Goal: Information Seeking & Learning: Learn about a topic

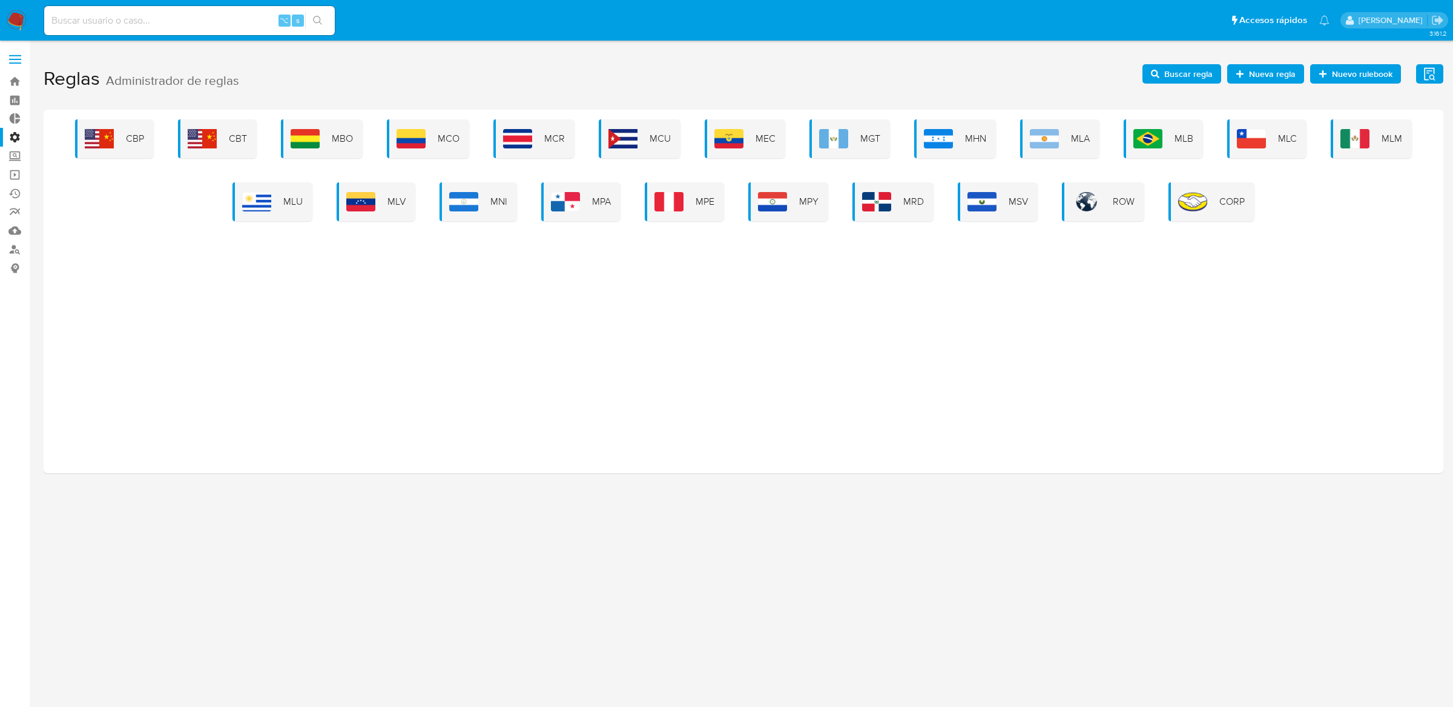
click at [280, 176] on div "CBP CBT MBO MCO MCR MCU MEC MGT MHN MLA MLB MLC MLM MLU MLV MNI MPA MPE MPY MRD…" at bounding box center [743, 170] width 1381 height 102
click at [278, 193] on div "MLU" at bounding box center [273, 201] width 80 height 39
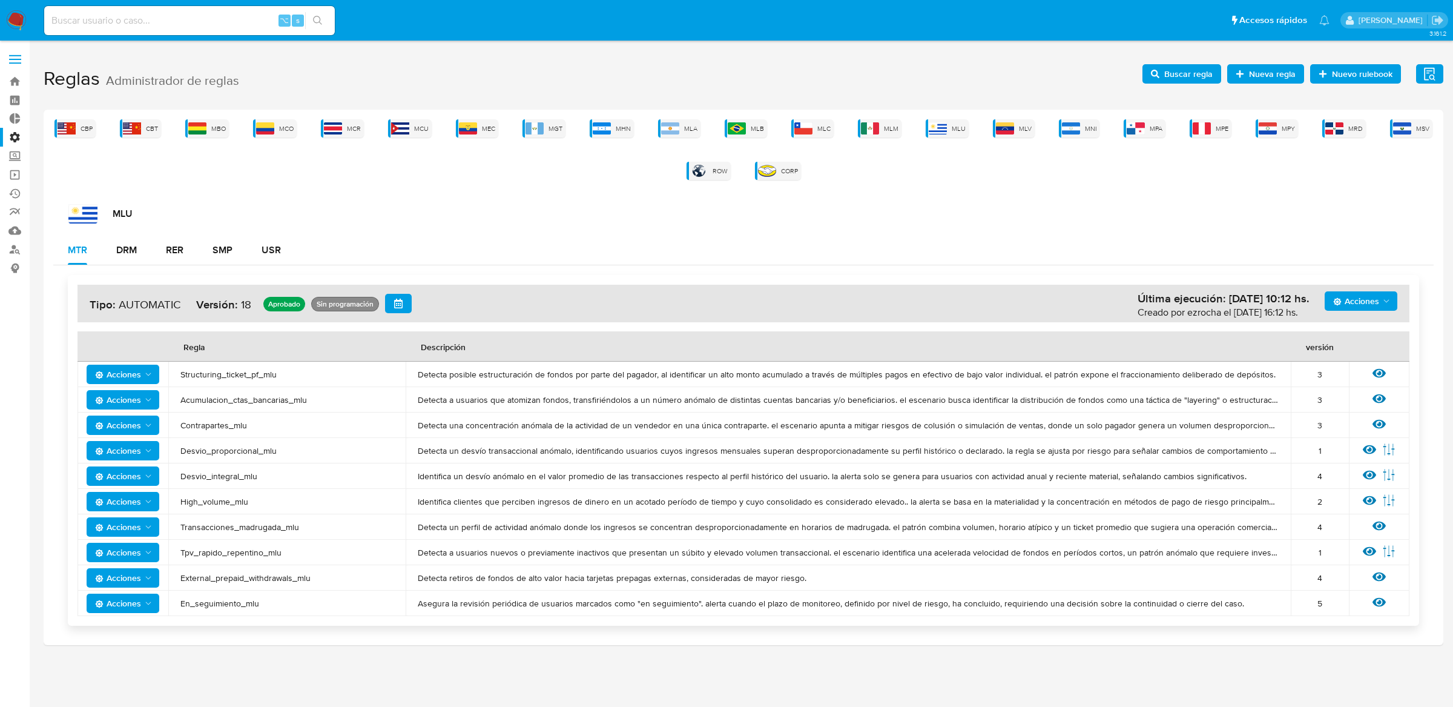
click at [257, 265] on div "Acciones Última ejecución: 07/10/2025 10:12 hs. Creado por ezrocha el 01/10/202…" at bounding box center [743, 450] width 1381 height 370
click at [268, 260] on div "USR" at bounding box center [271, 250] width 19 height 29
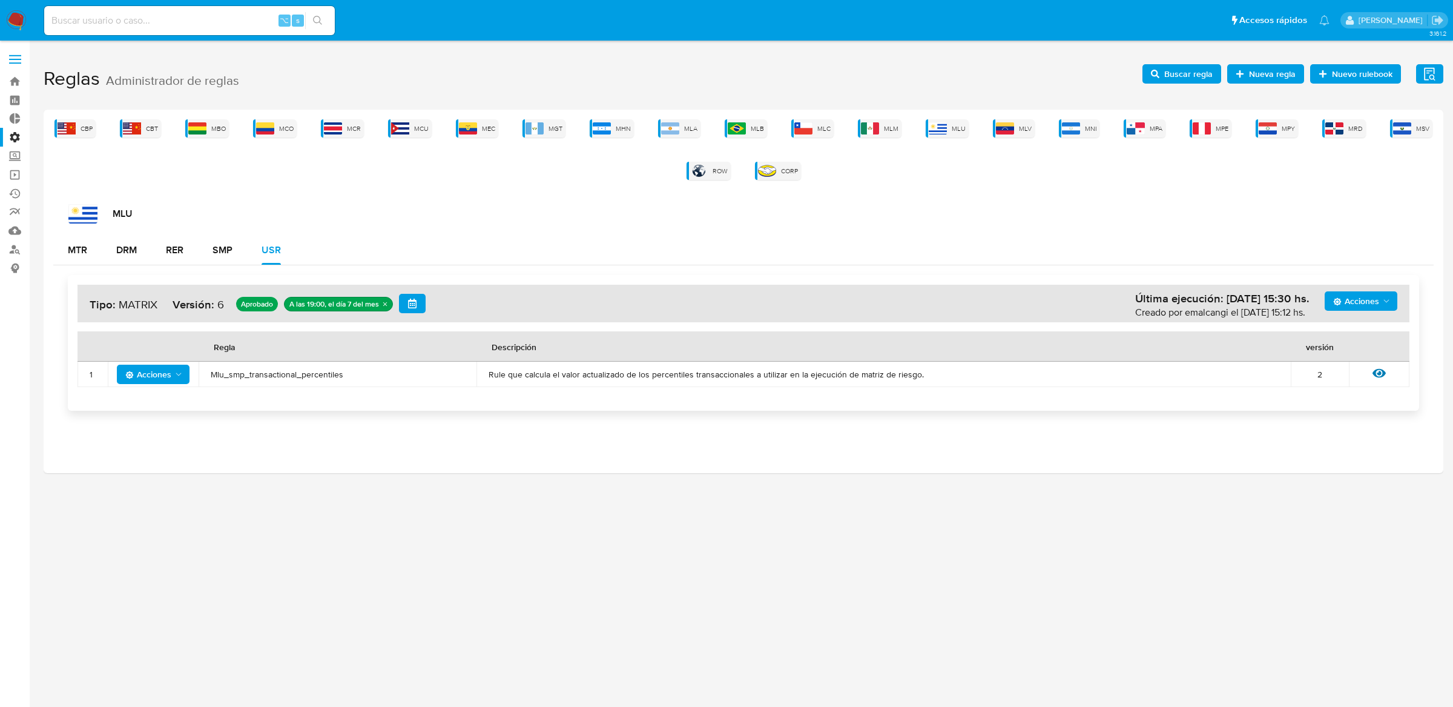
click at [384, 306] on icon "quitar undefined" at bounding box center [384, 303] width 7 height 7
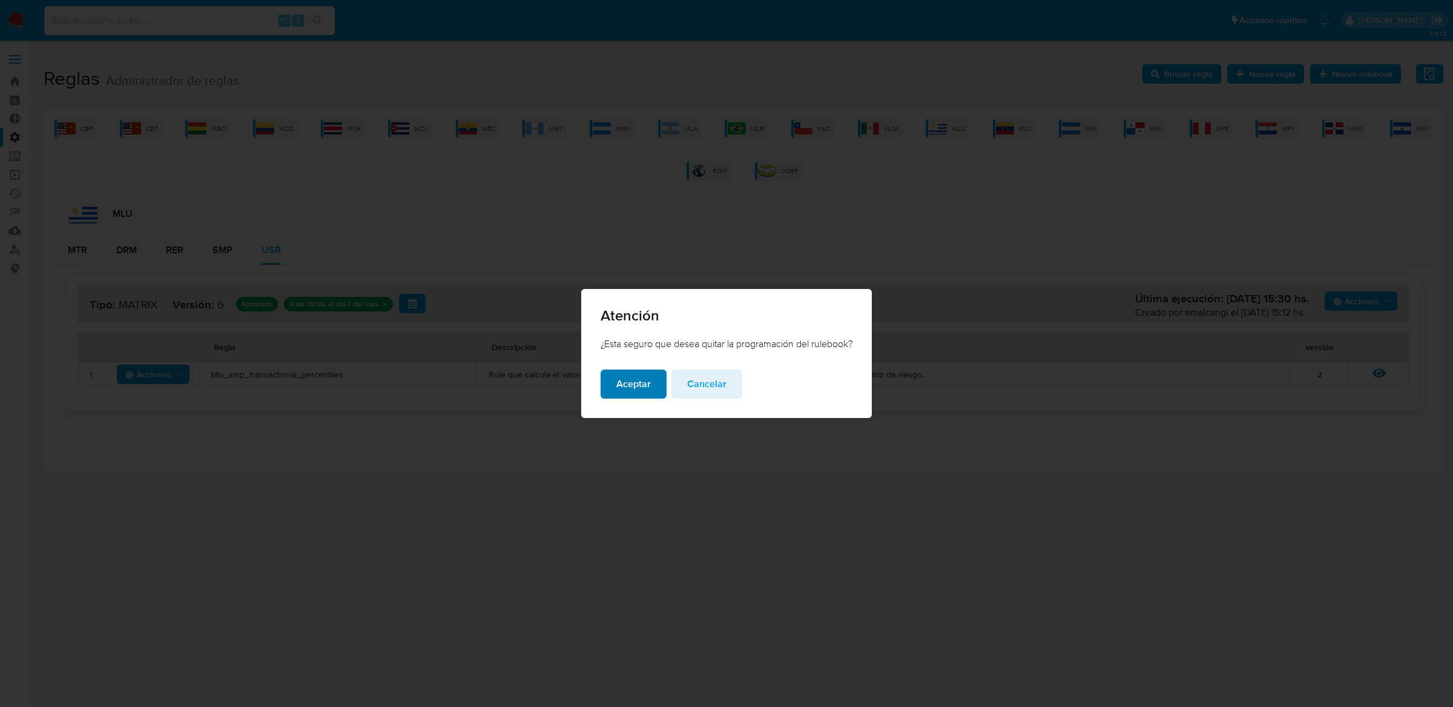
click at [644, 392] on span "Aceptar" at bounding box center [633, 384] width 35 height 27
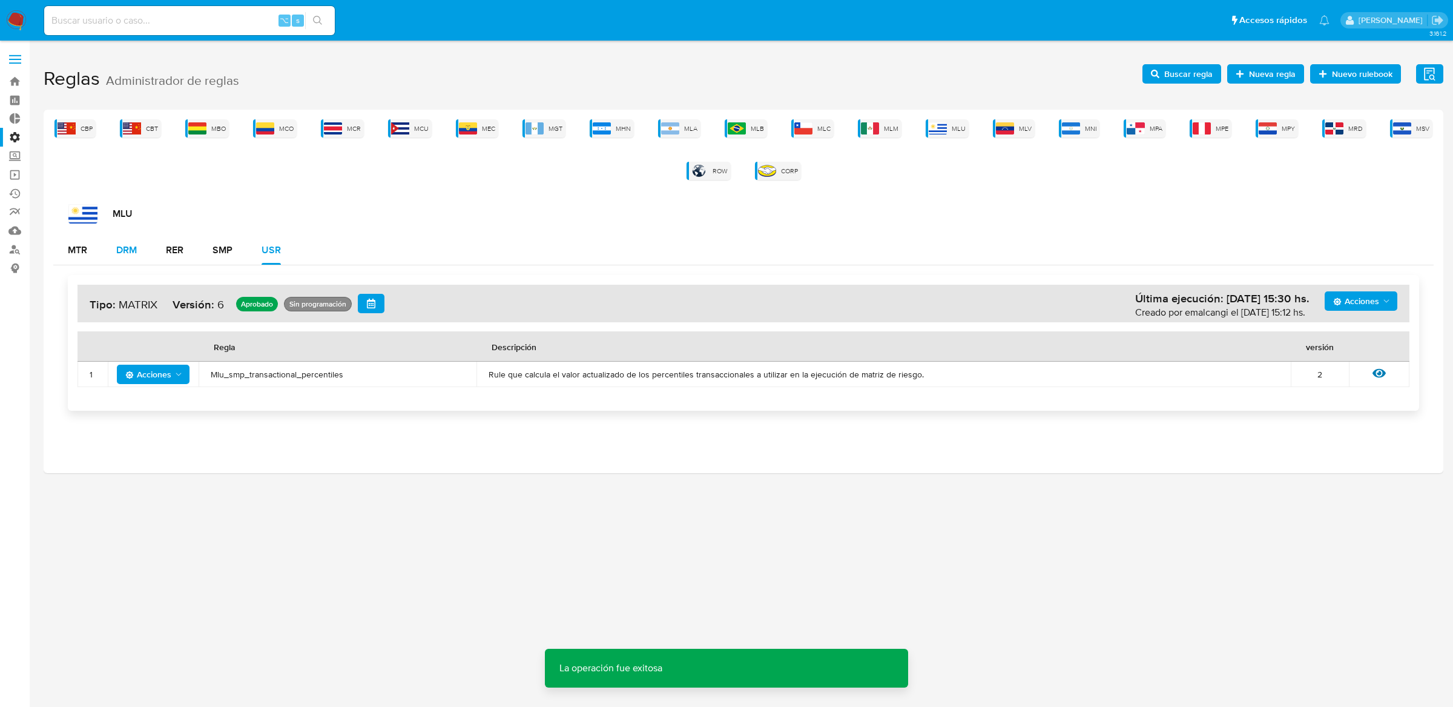
click at [146, 250] on button "DRM" at bounding box center [127, 250] width 50 height 29
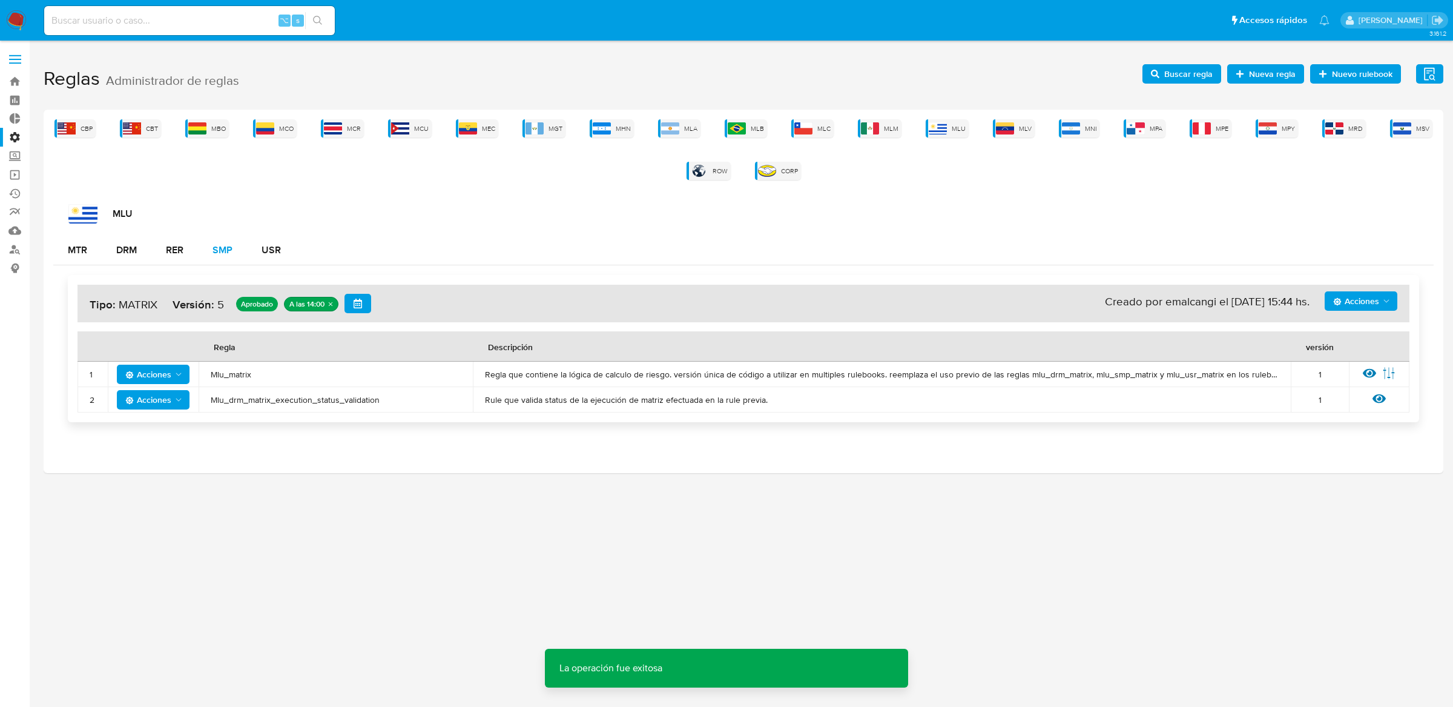
click at [222, 245] on div "SMP" at bounding box center [223, 250] width 20 height 10
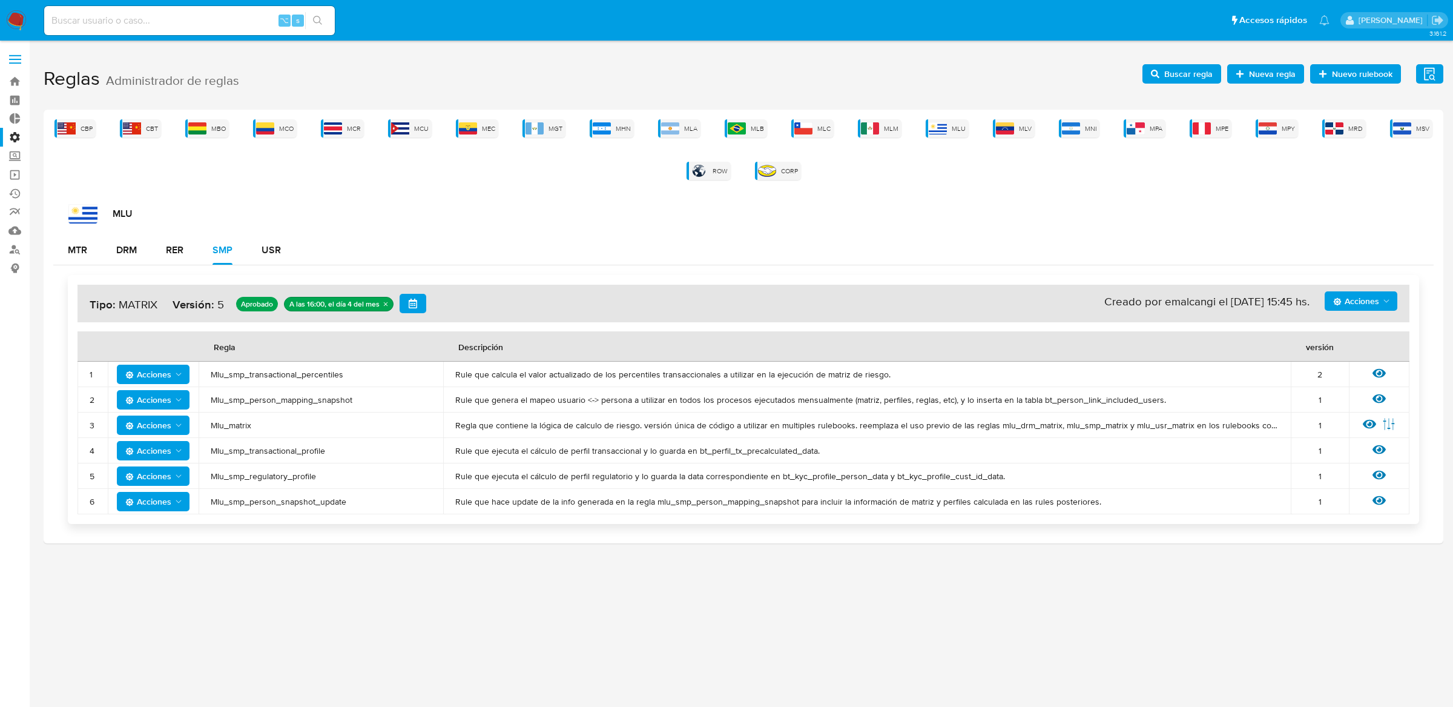
click at [189, 18] on input at bounding box center [189, 21] width 291 height 16
paste input "2668361145"
type input "2668361145"
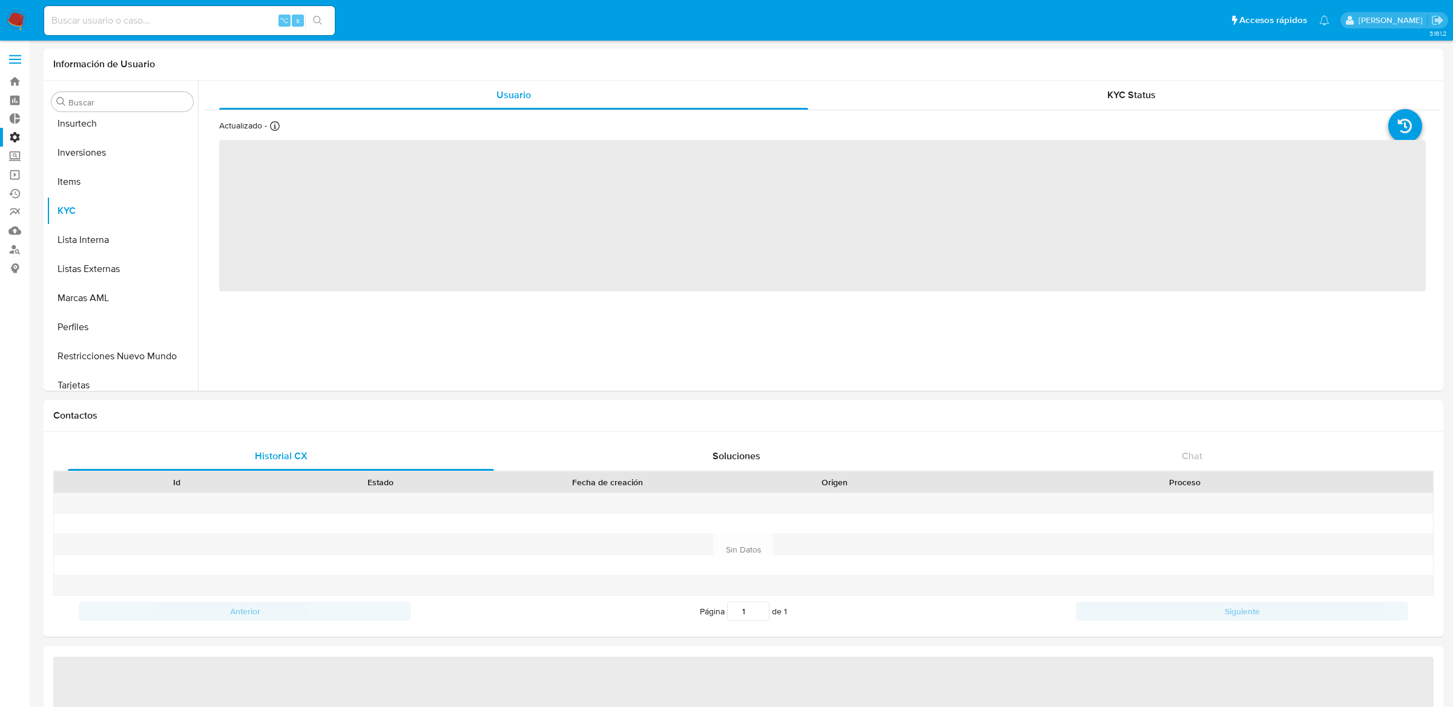
scroll to position [627, 0]
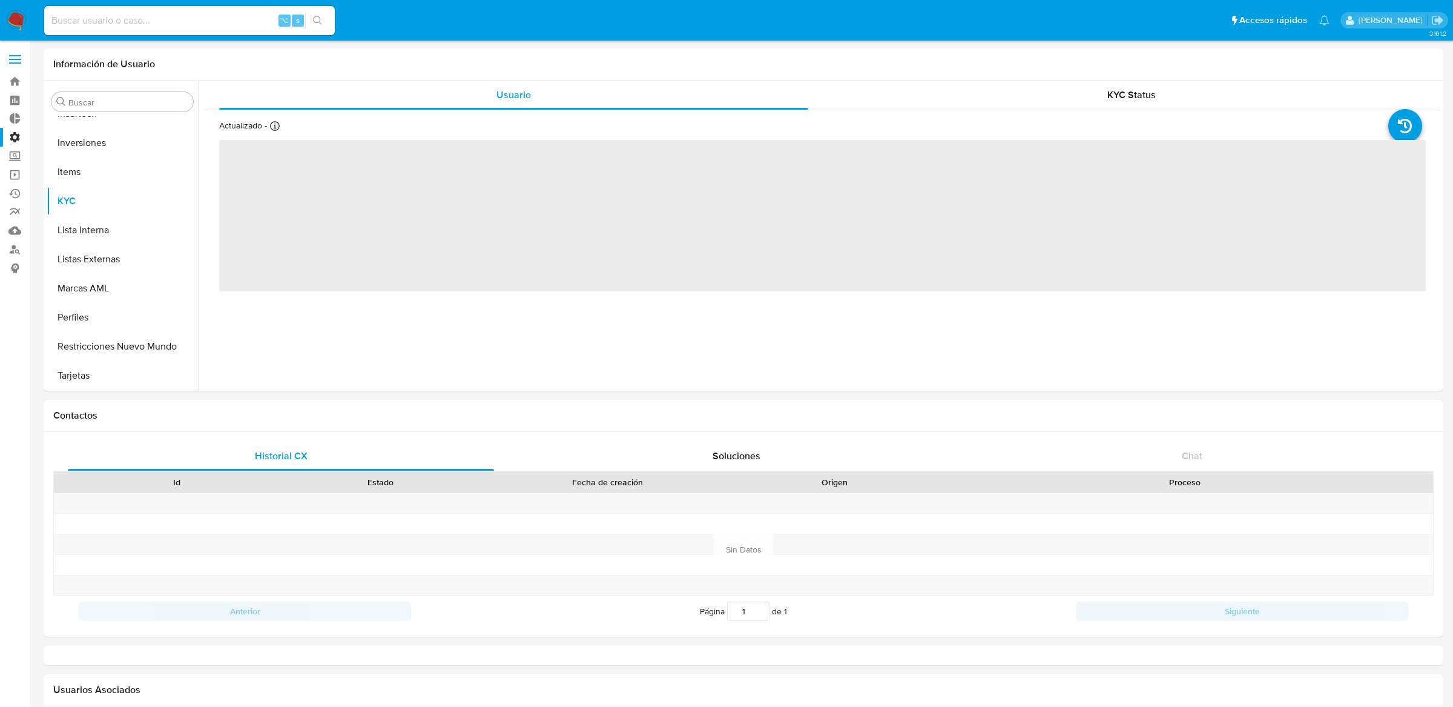
select select "10"
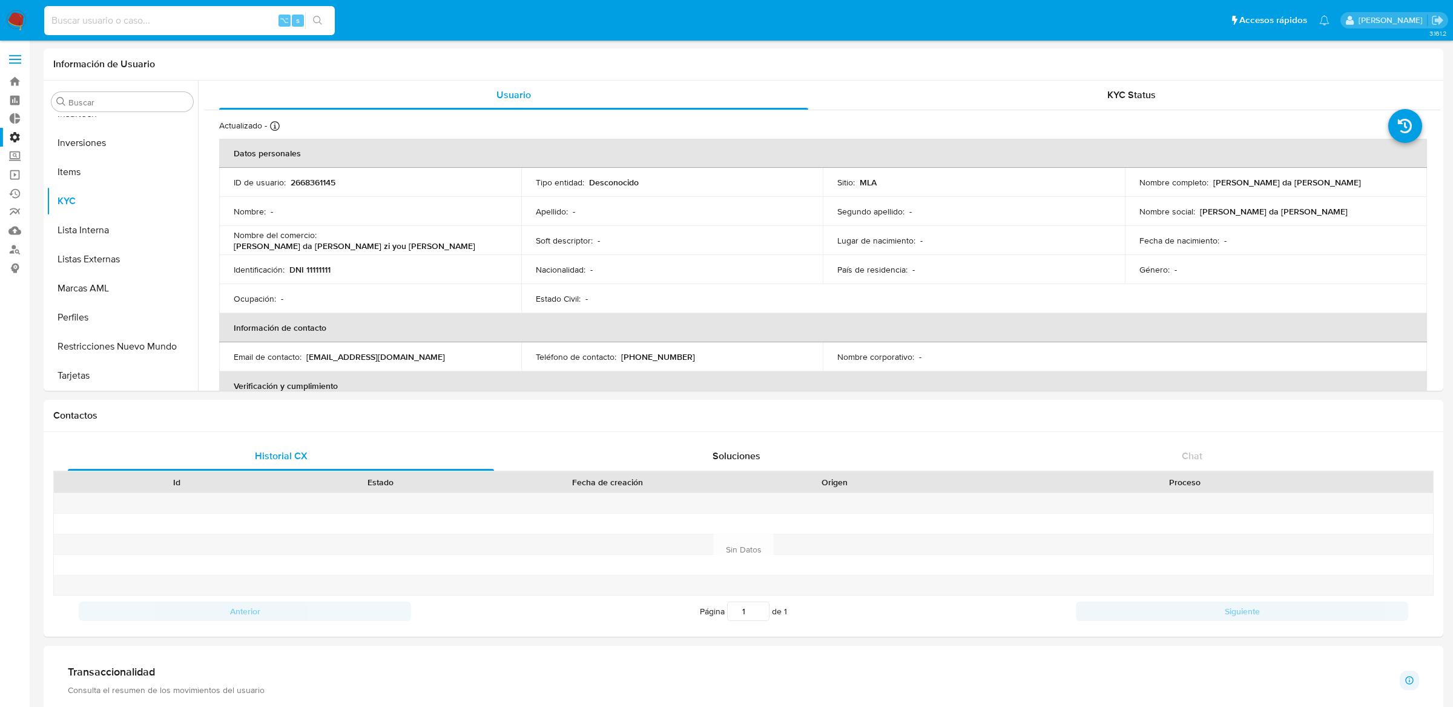
click at [232, 20] on input at bounding box center [189, 21] width 291 height 16
paste input "011f628cfcd8bb68471c205166c5332c"
type input "011f628cfcd8bb68471c205166c5332c"
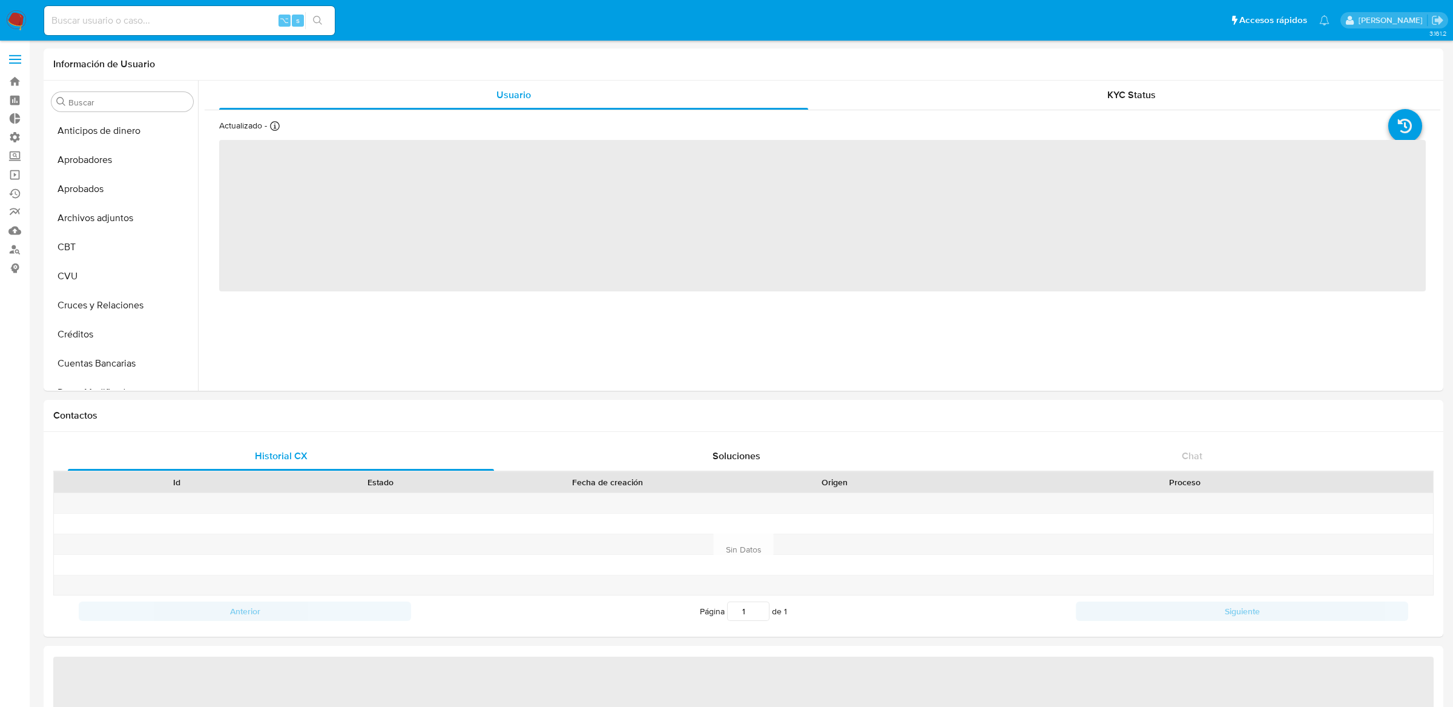
click at [151, 11] on div "⌥ s" at bounding box center [189, 20] width 291 height 29
select select "10"
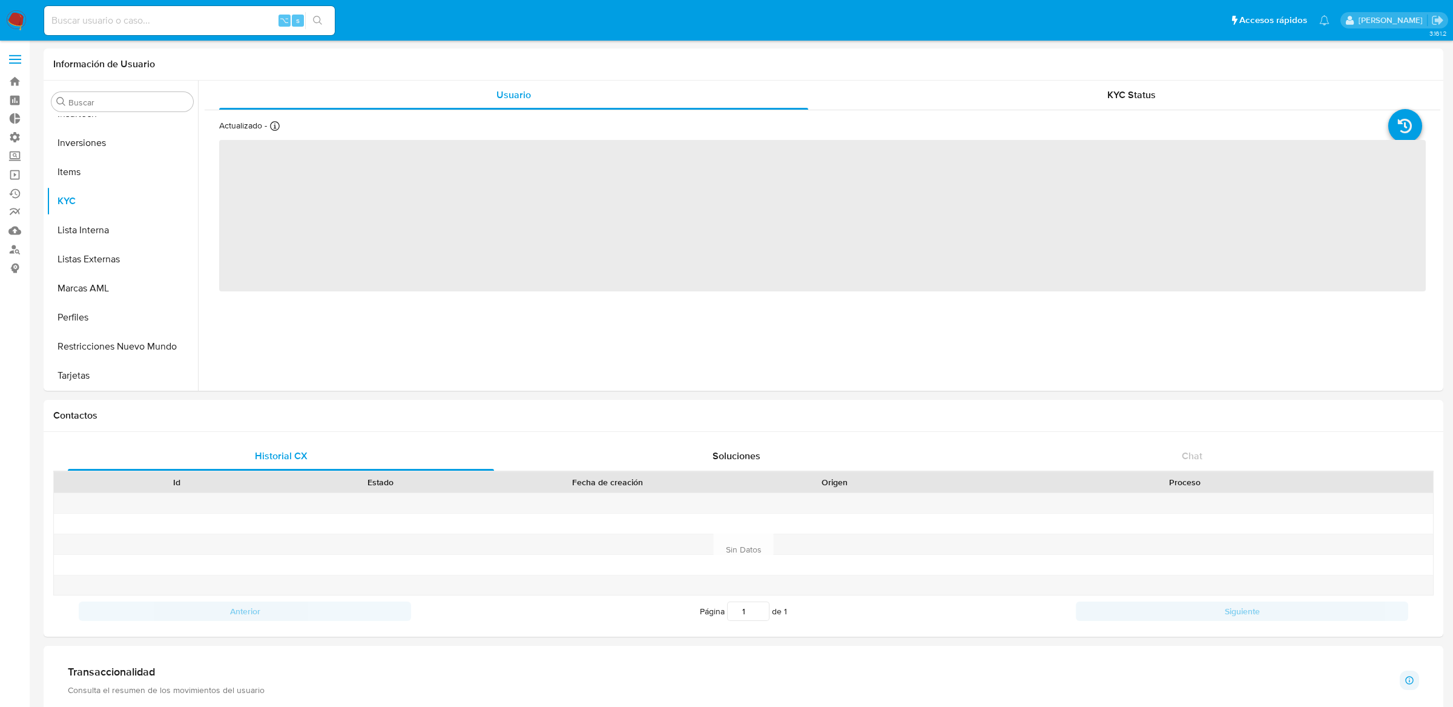
click at [134, 19] on input at bounding box center [189, 21] width 291 height 16
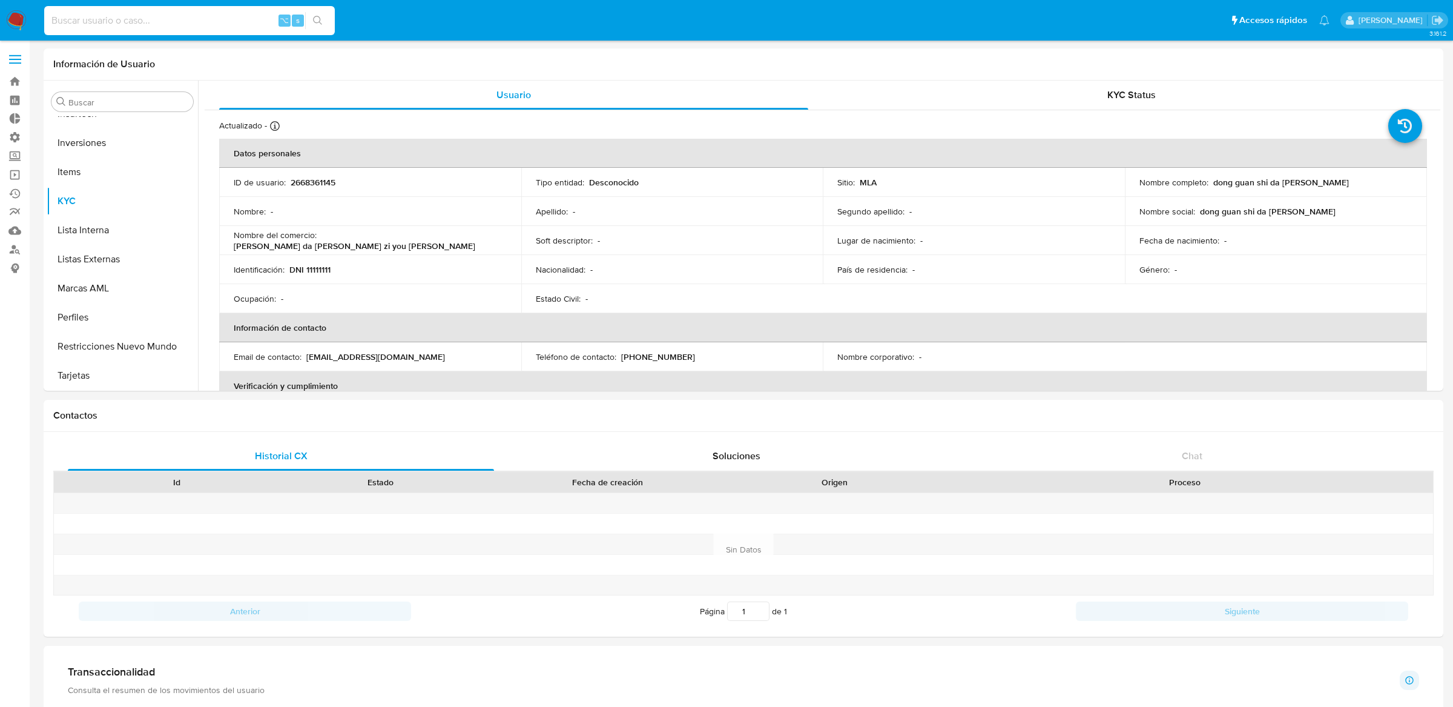
paste input "011f628cfcd8bb68471c205166c5332c"
type input "011f628cfcd8bb68471c205166c5332c"
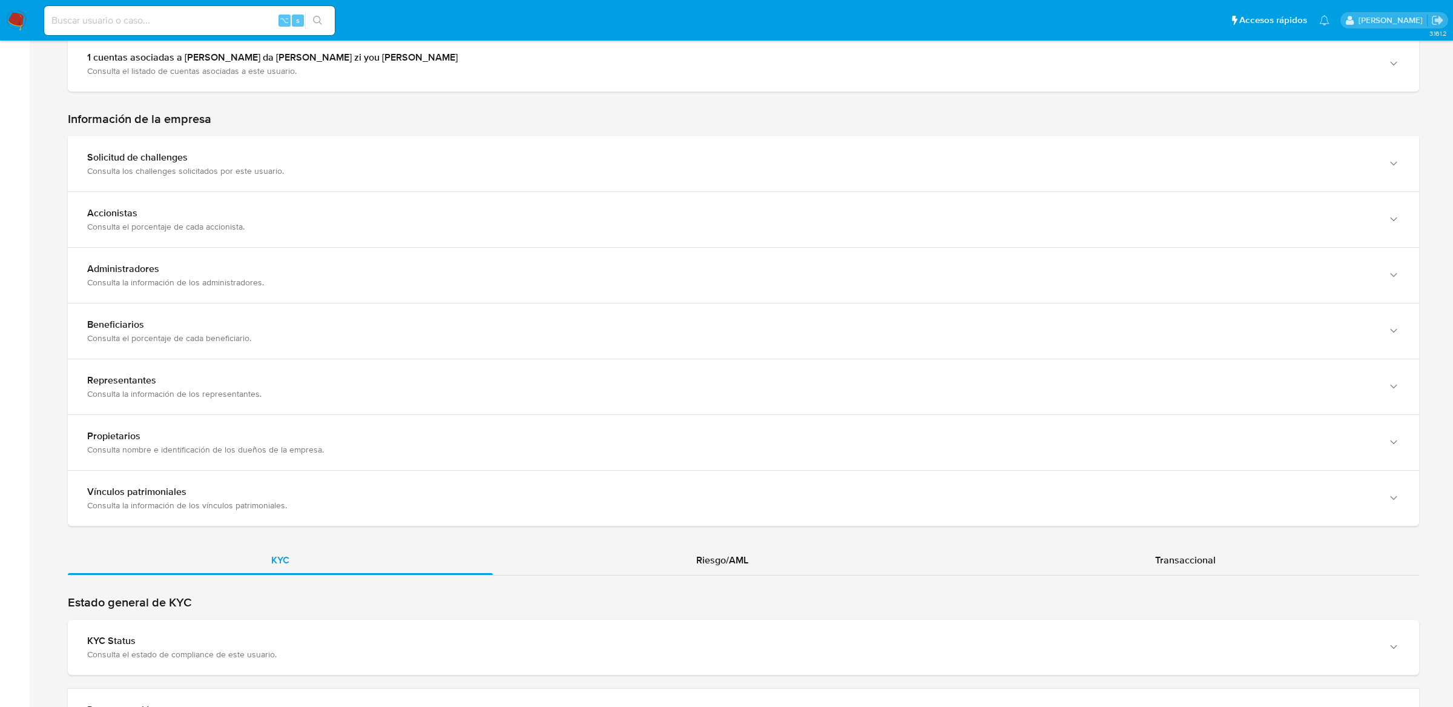
scroll to position [568, 0]
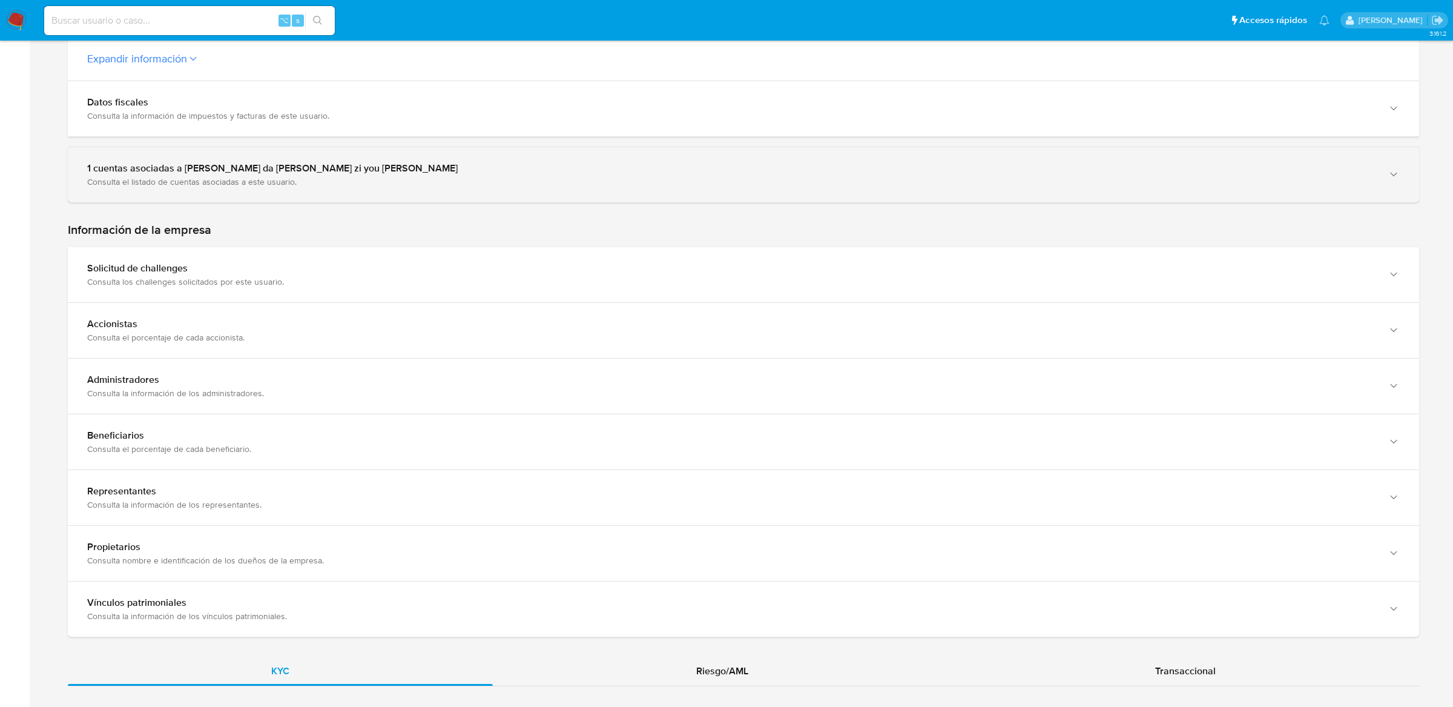
click at [307, 199] on div "1 cuentas asociadas a dong guan shi da wei dian zi you xian gong si Consulta el…" at bounding box center [743, 174] width 1351 height 55
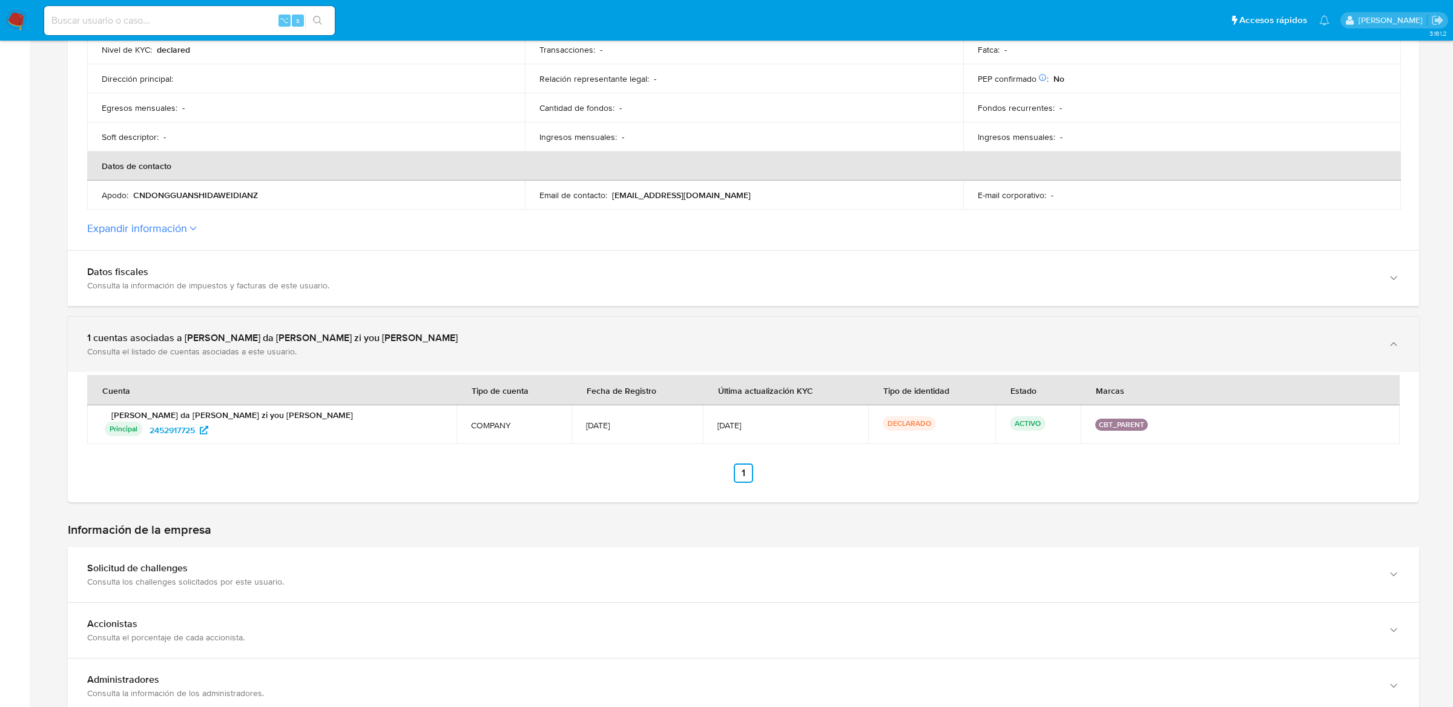
scroll to position [349, 0]
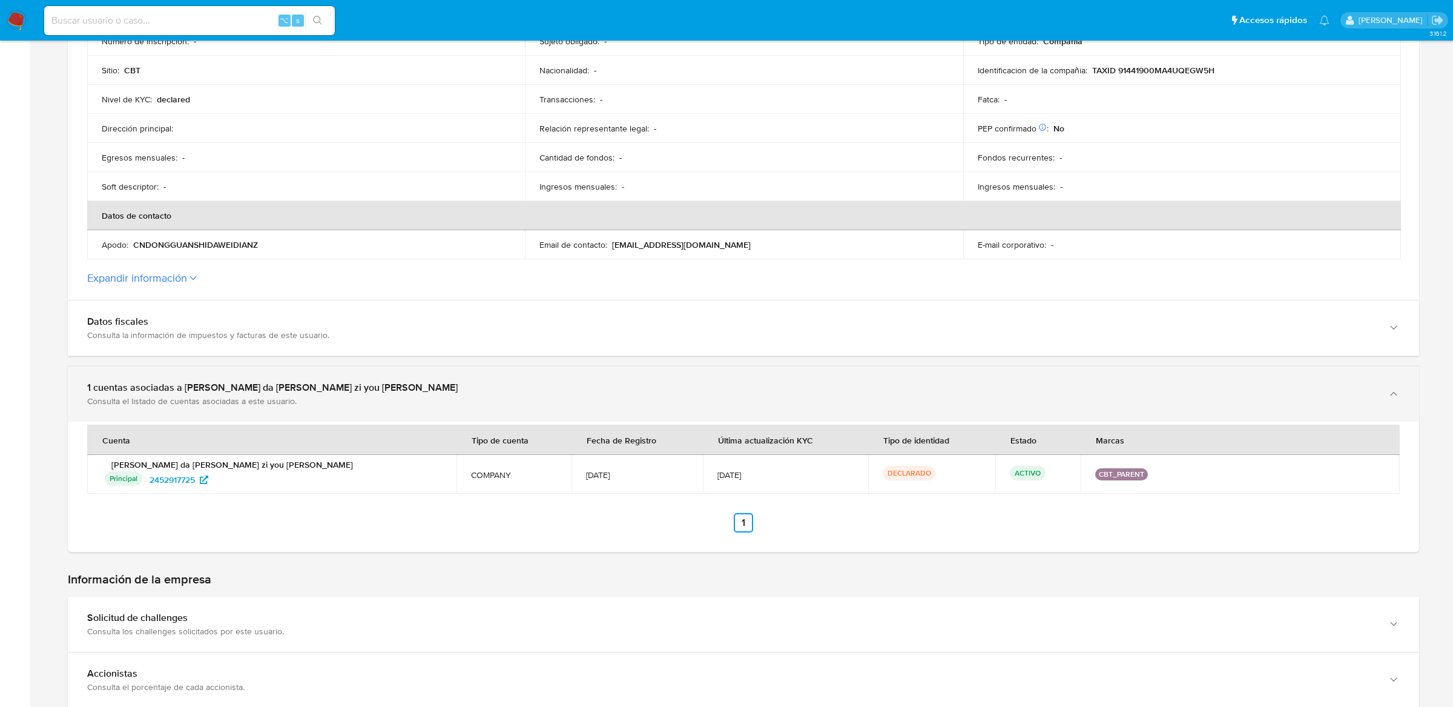
click at [898, 412] on div "1 cuentas asociadas a dong guan shi da wei dian zi you xian gong si Consulta el…" at bounding box center [743, 393] width 1351 height 55
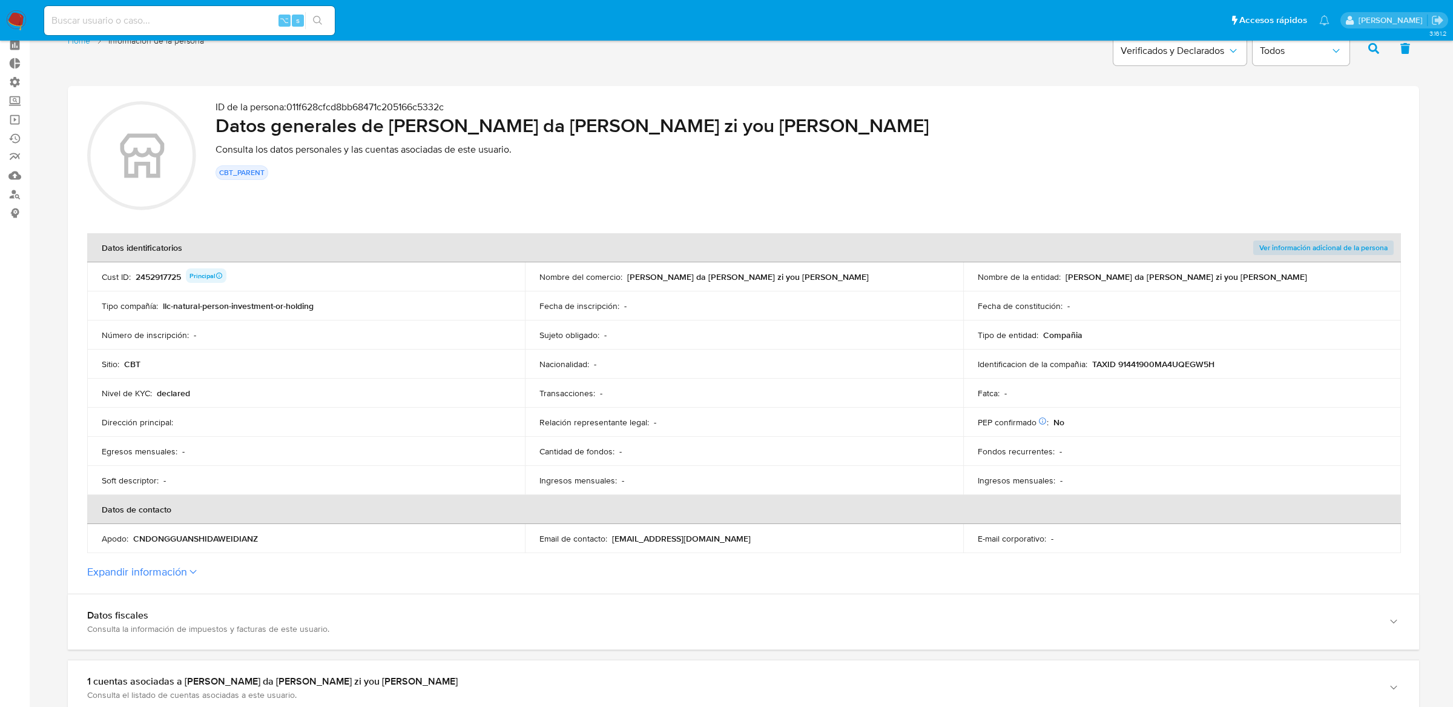
scroll to position [56, 0]
click at [149, 280] on div "2452917725 Principal" at bounding box center [181, 276] width 91 height 17
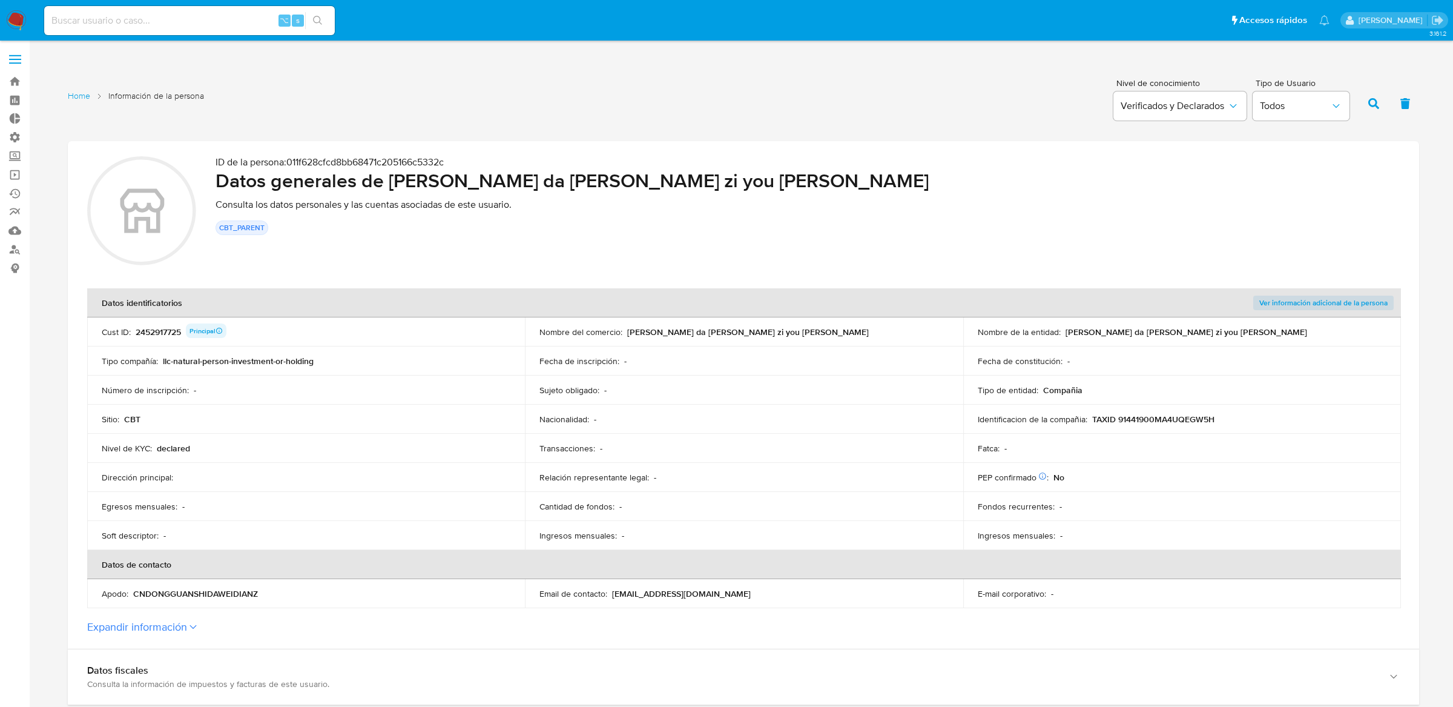
click at [15, 57] on label at bounding box center [15, 59] width 30 height 25
click at [0, 0] on input "checkbox" at bounding box center [0, 0] width 0 height 0
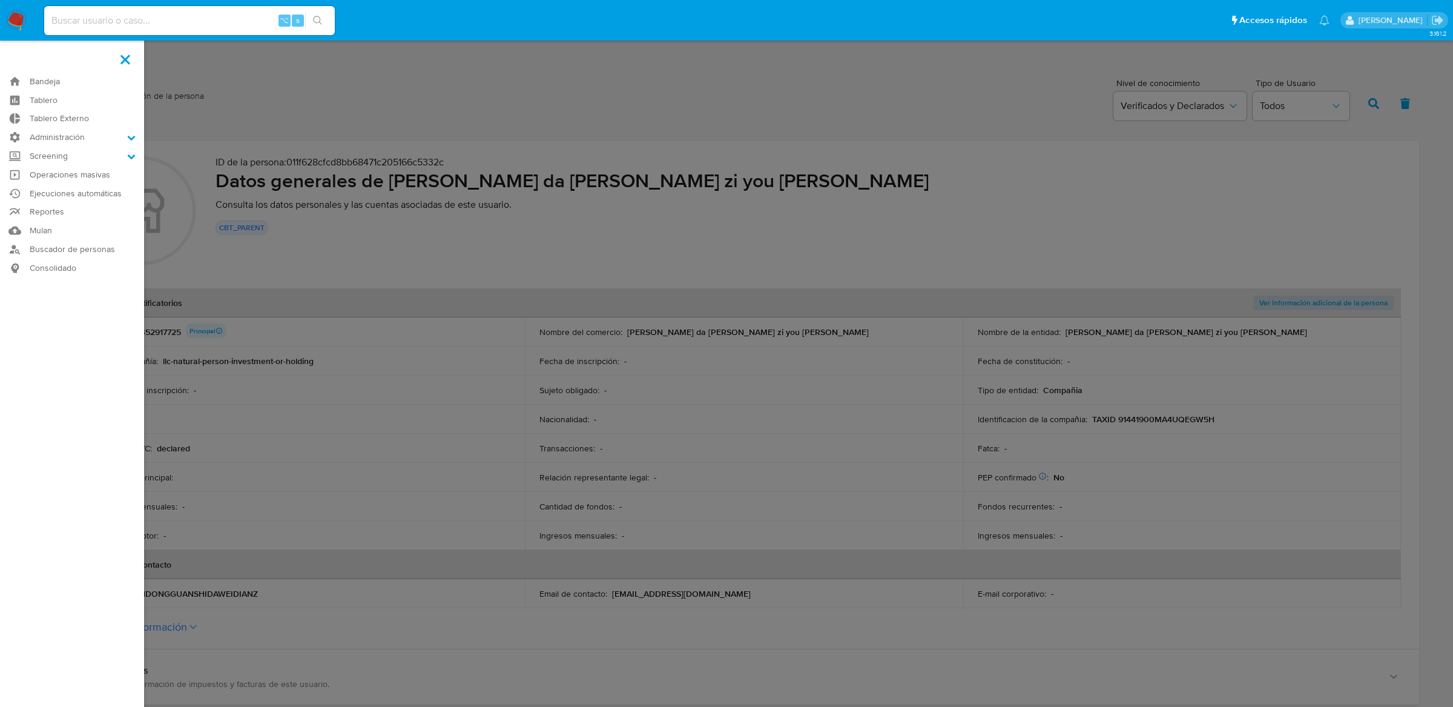
click at [127, 67] on label at bounding box center [125, 59] width 30 height 25
click at [0, 0] on input "checkbox" at bounding box center [0, 0] width 0 height 0
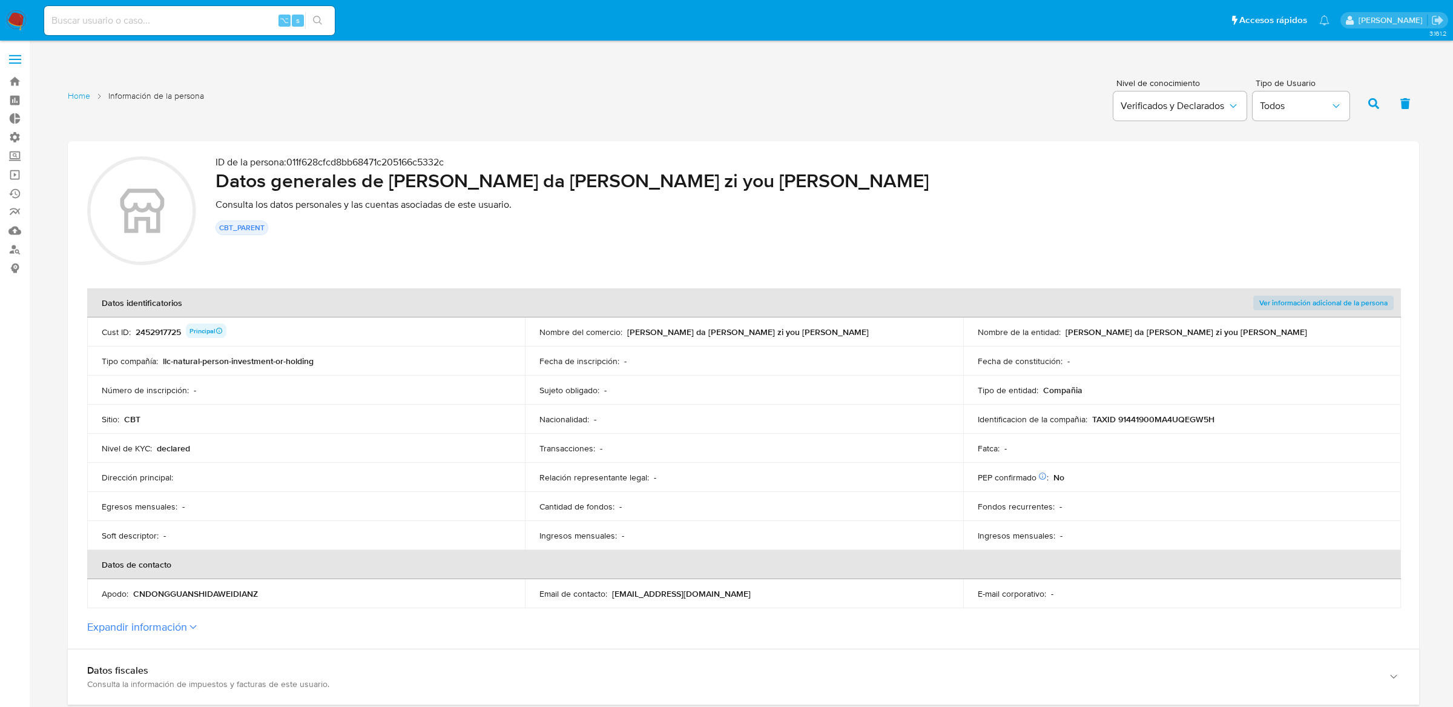
click at [12, 60] on label at bounding box center [15, 59] width 30 height 25
click at [0, 0] on input "checkbox" at bounding box center [0, 0] width 0 height 0
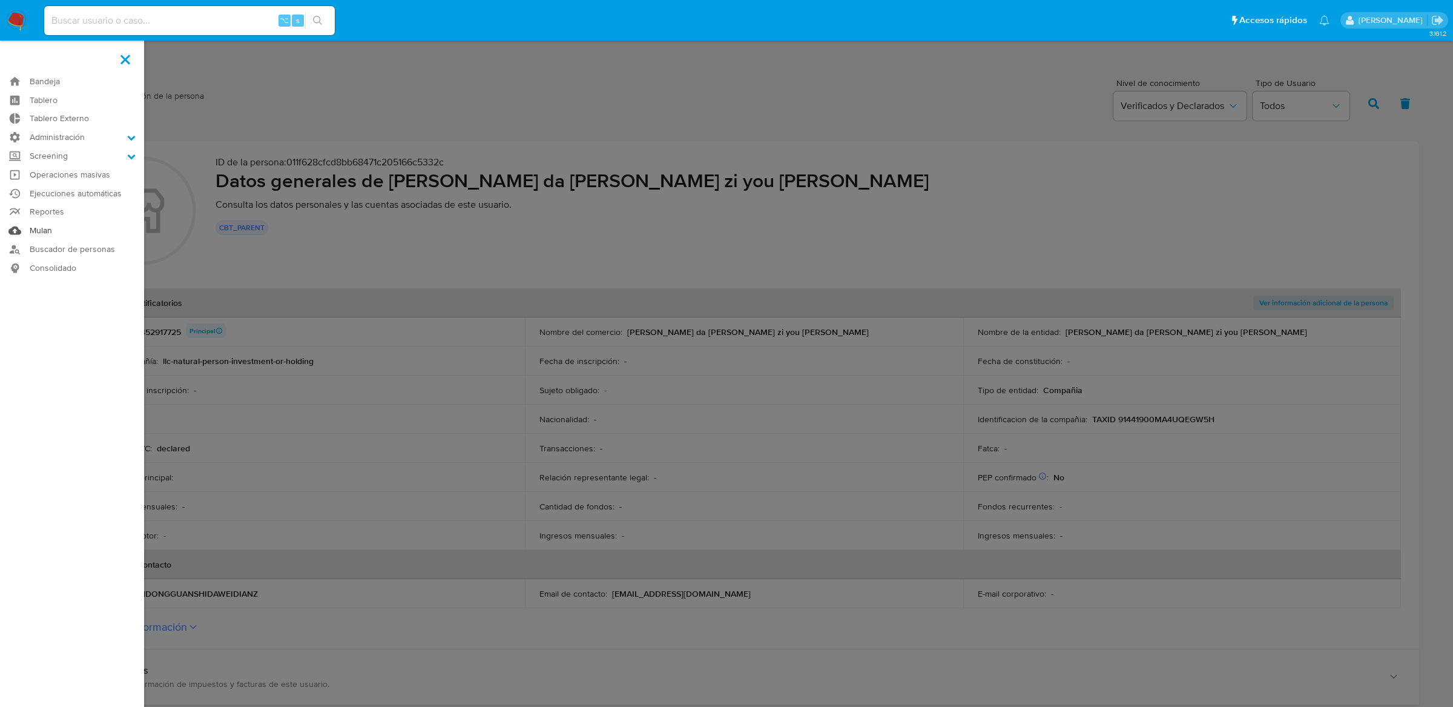
click at [53, 223] on link "Mulan" at bounding box center [72, 230] width 144 height 19
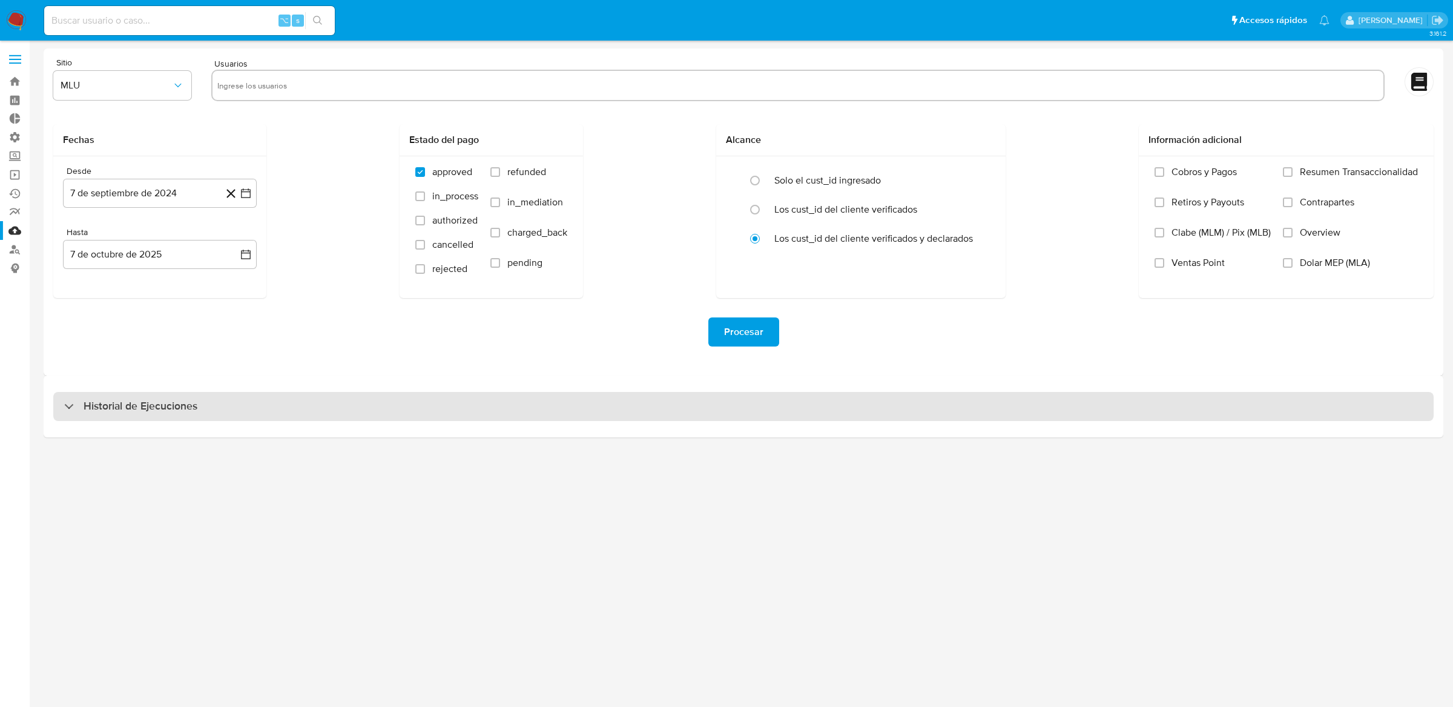
click at [135, 404] on h3 "Historial de Ejecuciones" at bounding box center [141, 406] width 114 height 15
select select "10"
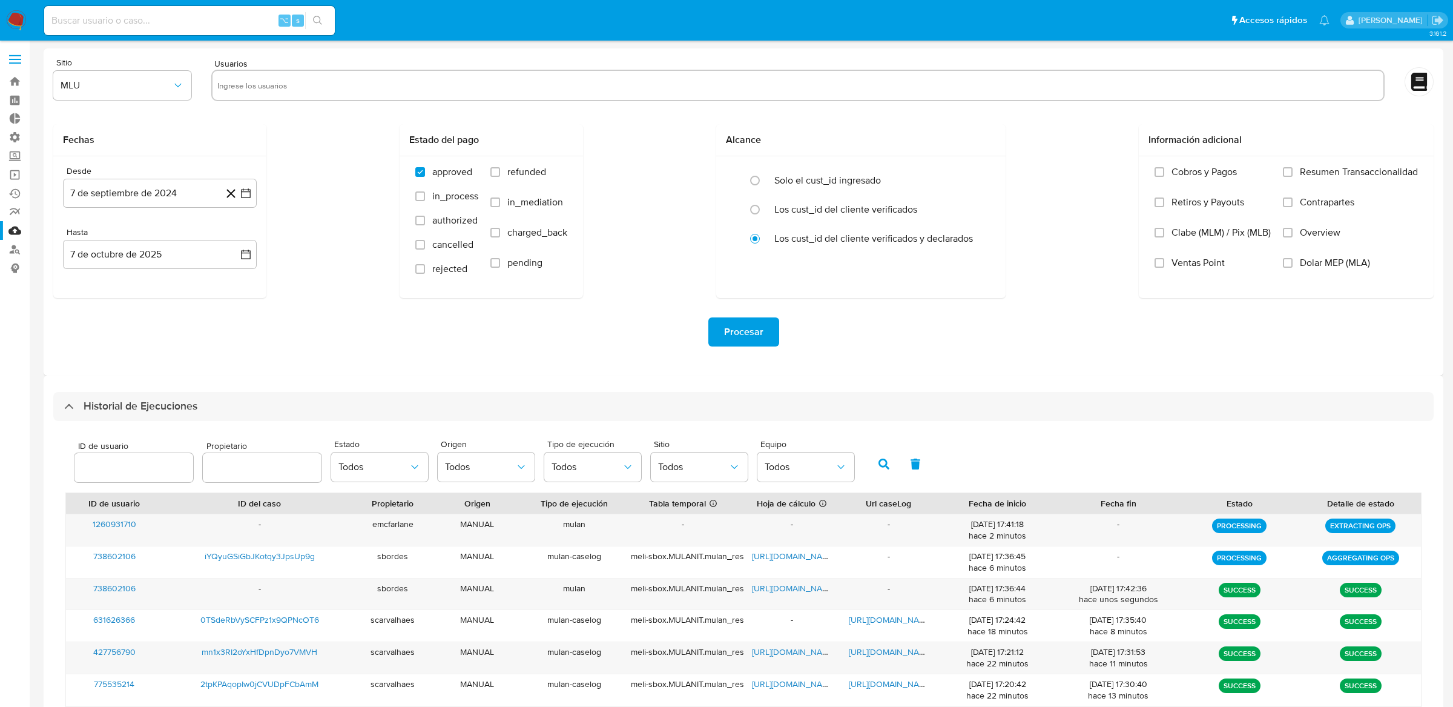
click at [248, 463] on input "text" at bounding box center [262, 468] width 119 height 16
type input "emalcangi"
click at [870, 455] on button "button" at bounding box center [883, 463] width 31 height 29
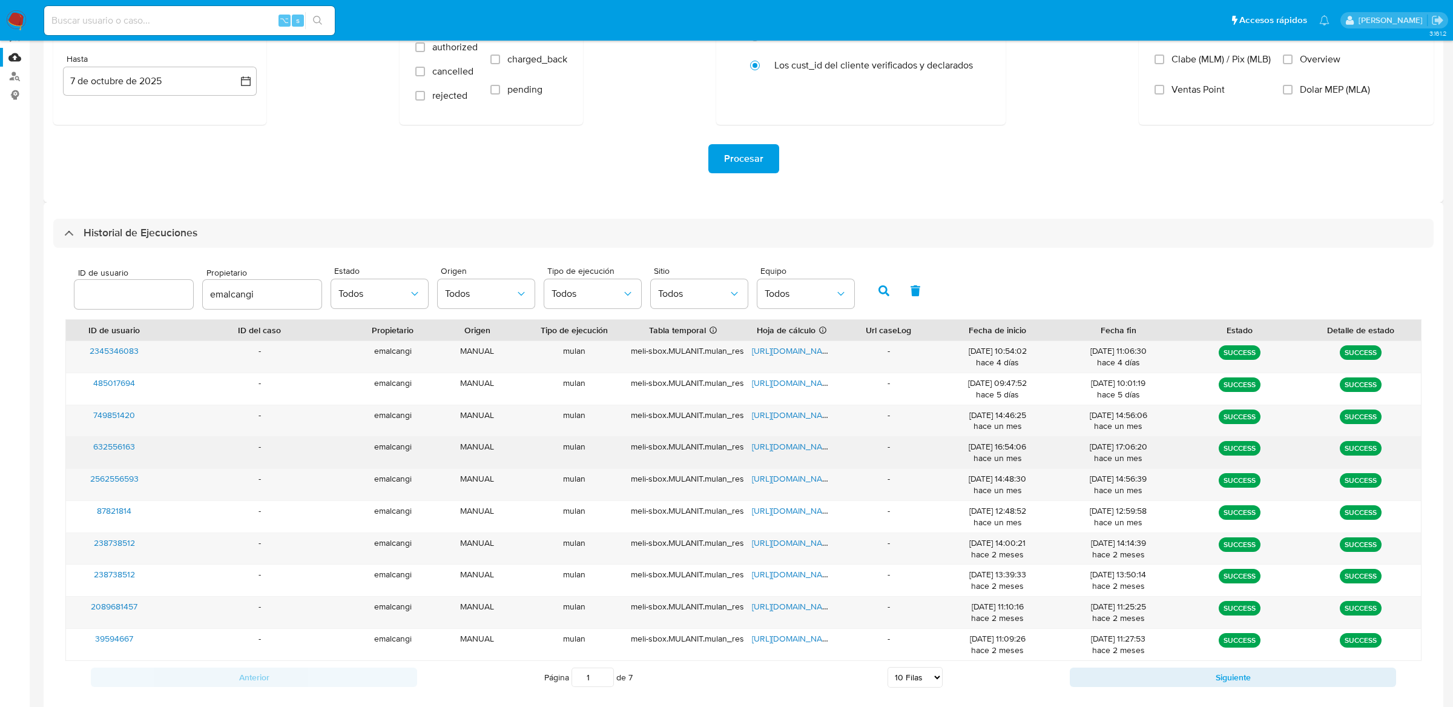
scroll to position [183, 0]
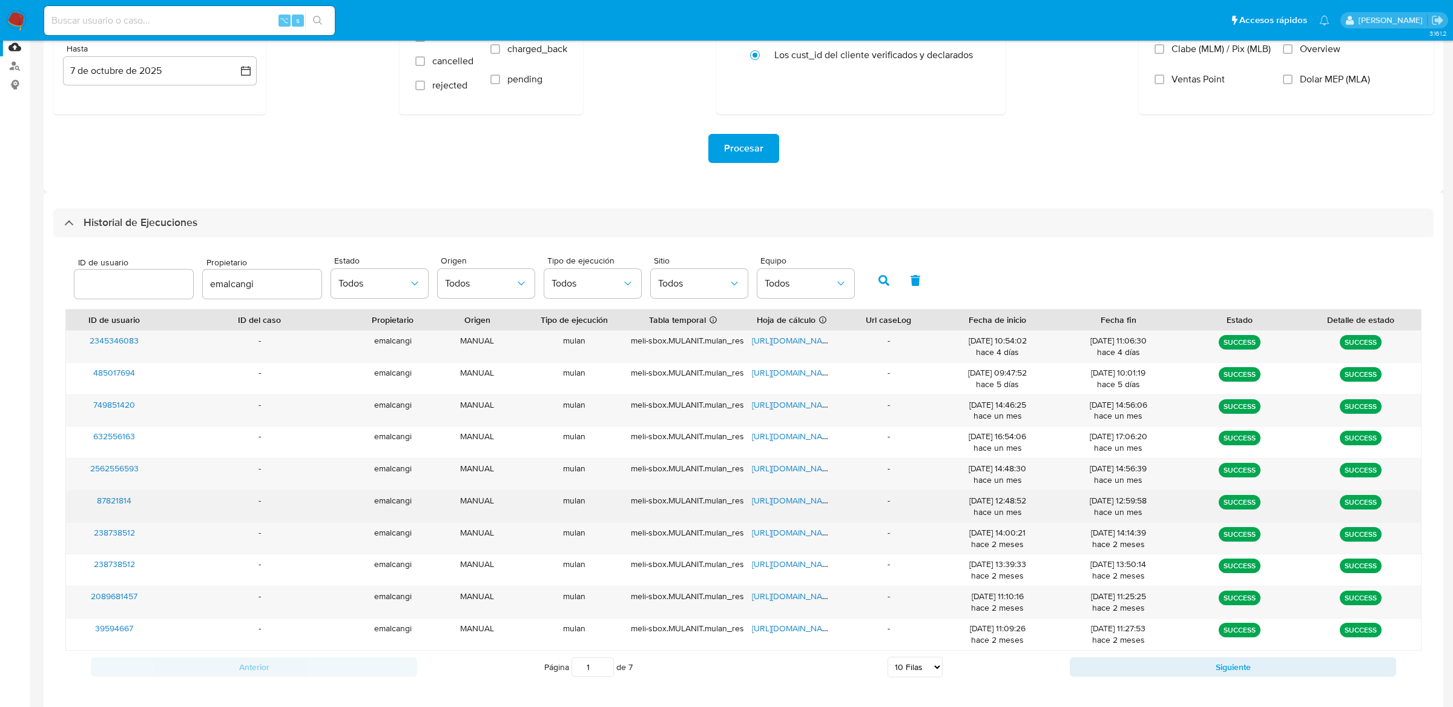
click at [779, 501] on span "https://docs.google.com/spreadsheets/d/1btr1OamMc4hp6KhQoS9yOxoliqze0lHTH5EGd5-…" at bounding box center [794, 500] width 84 height 12
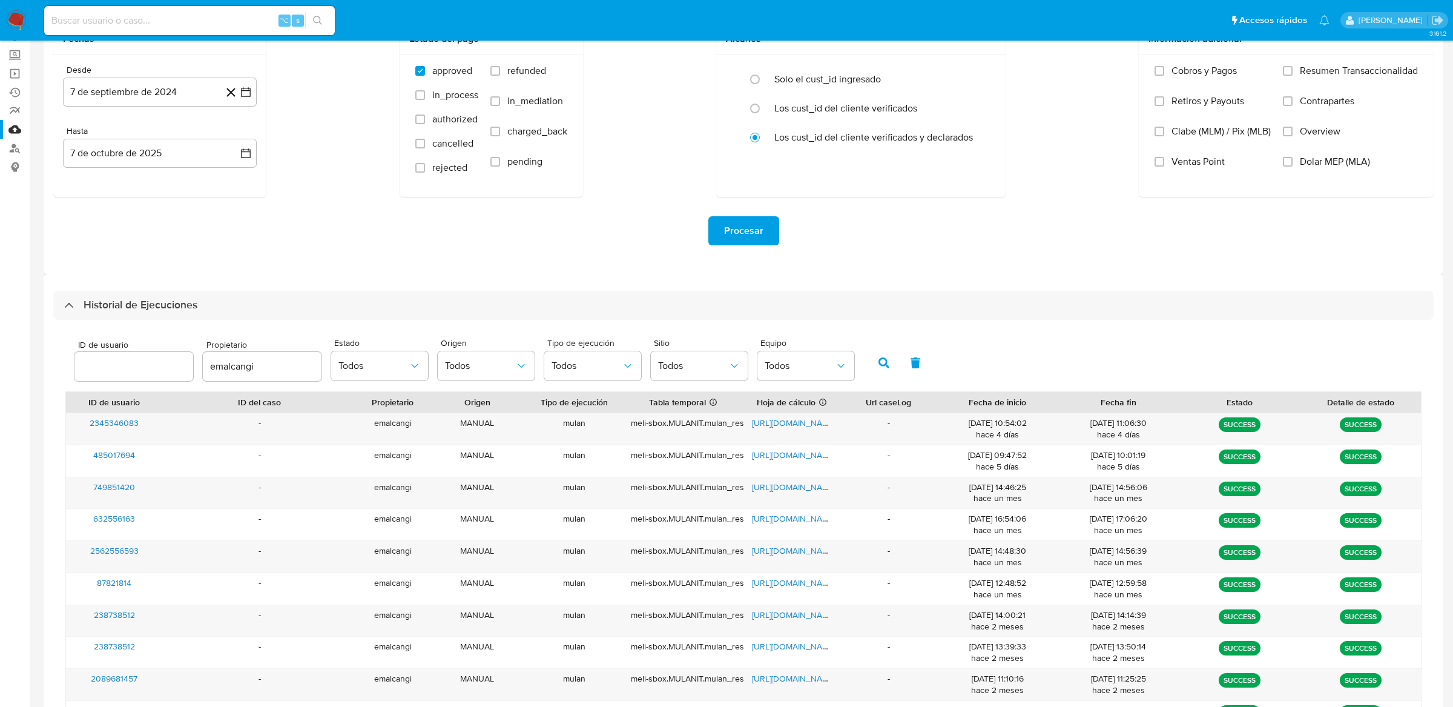
scroll to position [0, 0]
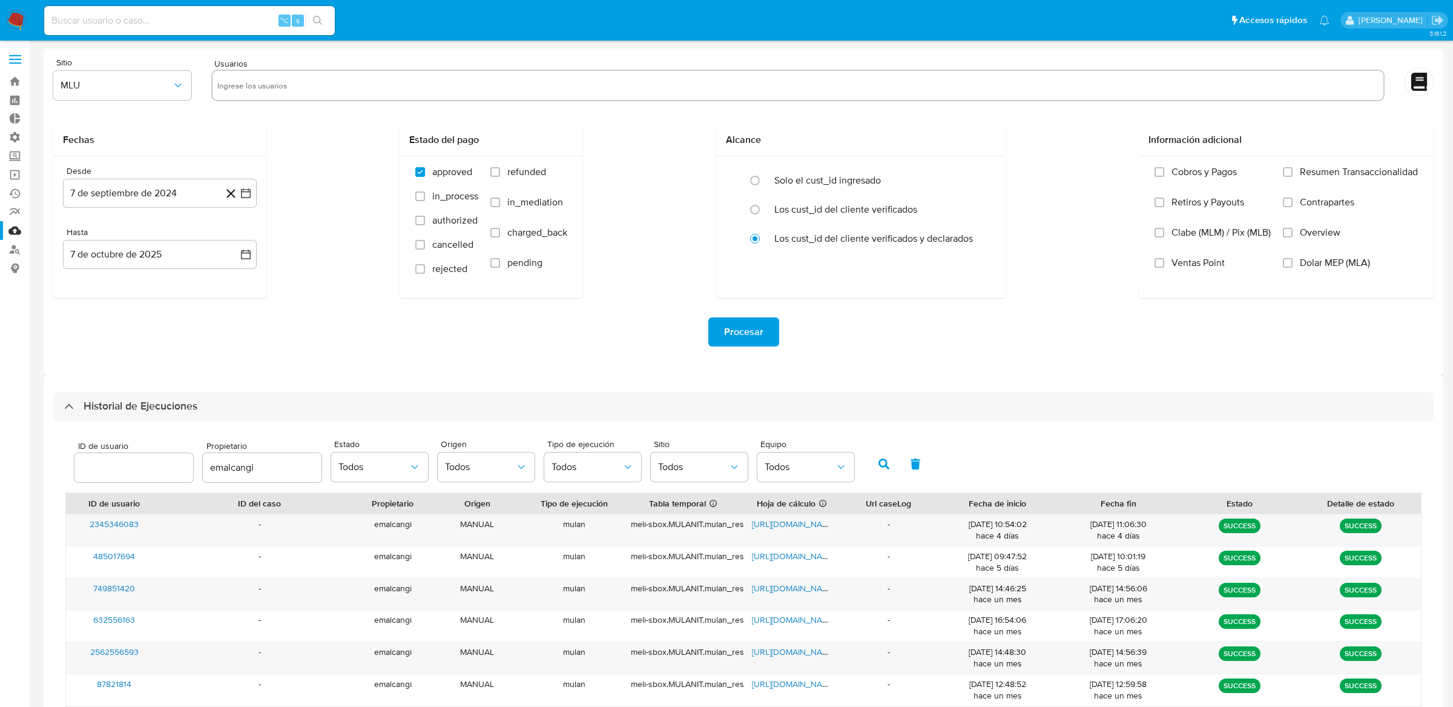
click at [439, 81] on input "text" at bounding box center [797, 85] width 1161 height 19
type input "2452917725"
click at [115, 86] on span "MLU" at bounding box center [116, 85] width 111 height 12
click at [338, 83] on input "text" at bounding box center [836, 85] width 1083 height 19
click at [753, 185] on input "radio" at bounding box center [754, 180] width 19 height 19
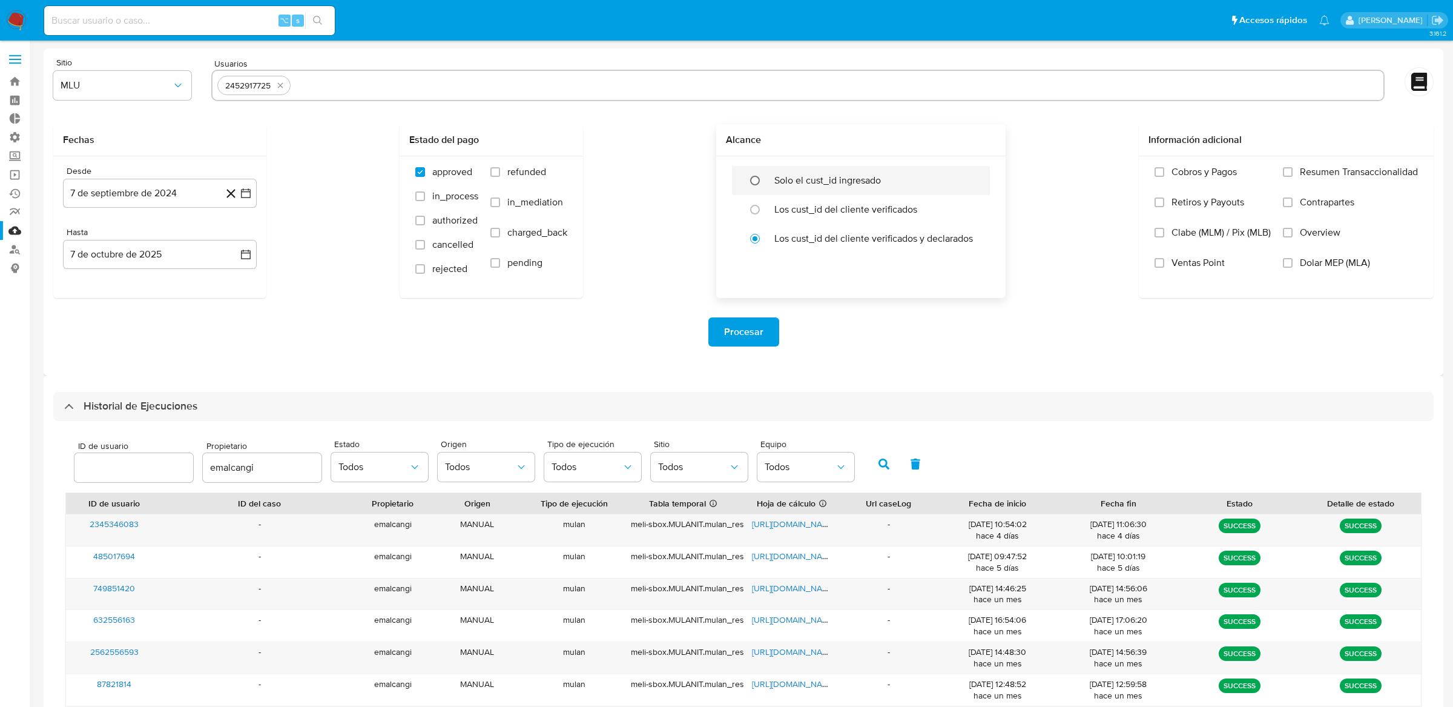
radio input "true"
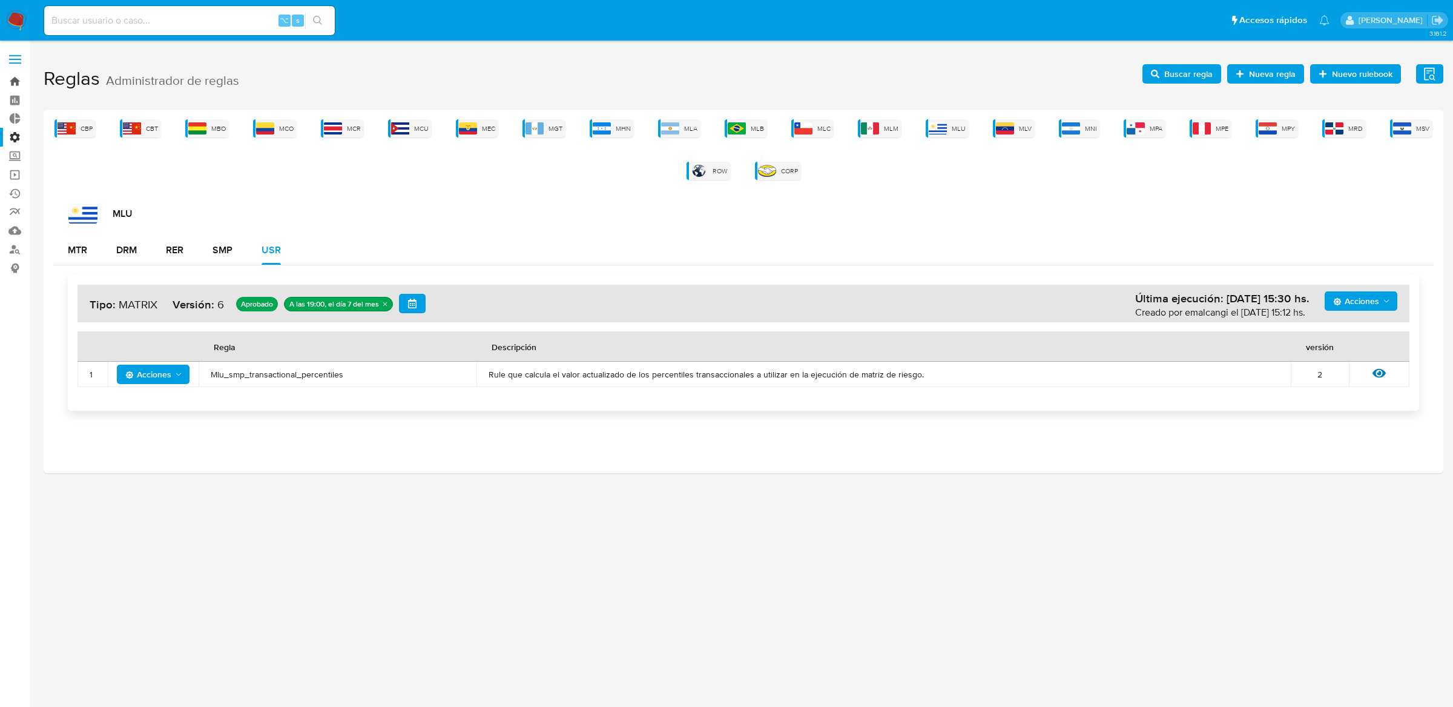
click at [22, 84] on link "Bandeja" at bounding box center [72, 81] width 144 height 19
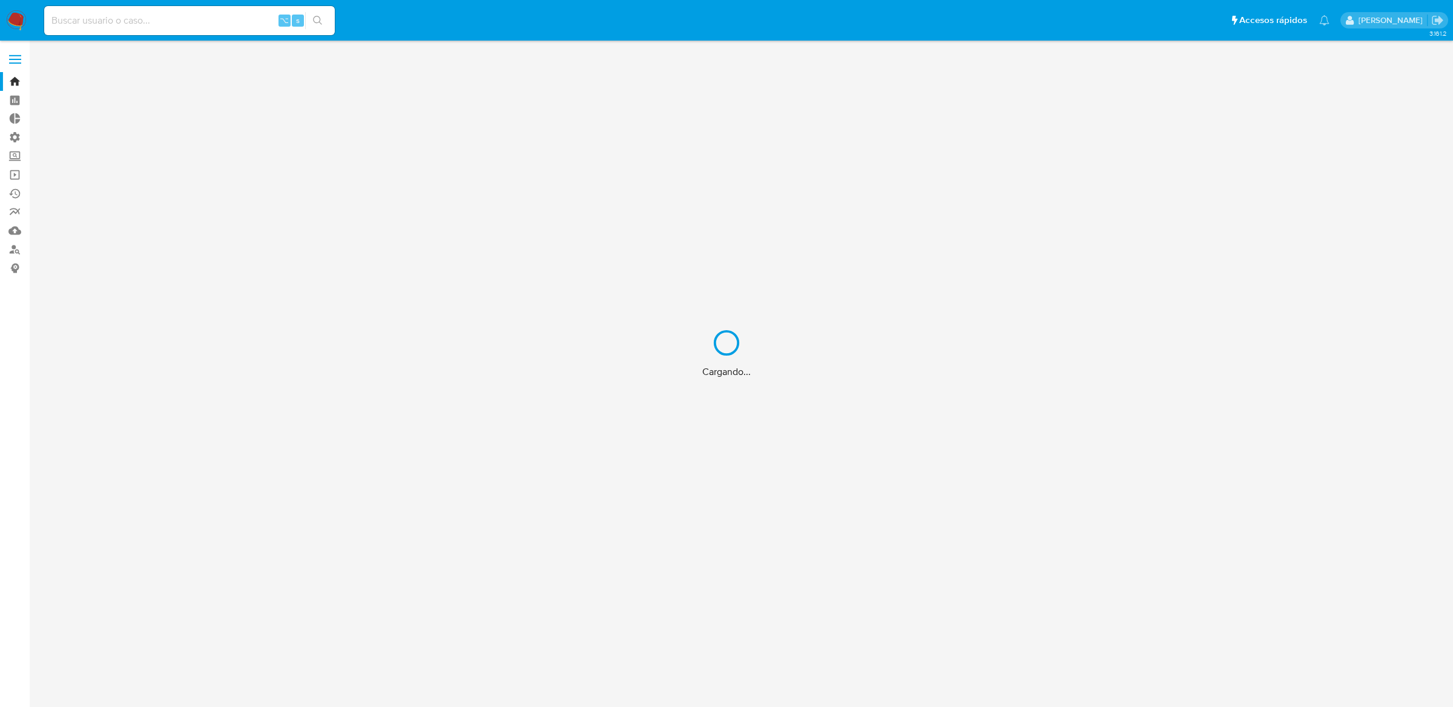
click at [208, 18] on div "Cargando..." at bounding box center [726, 353] width 1453 height 707
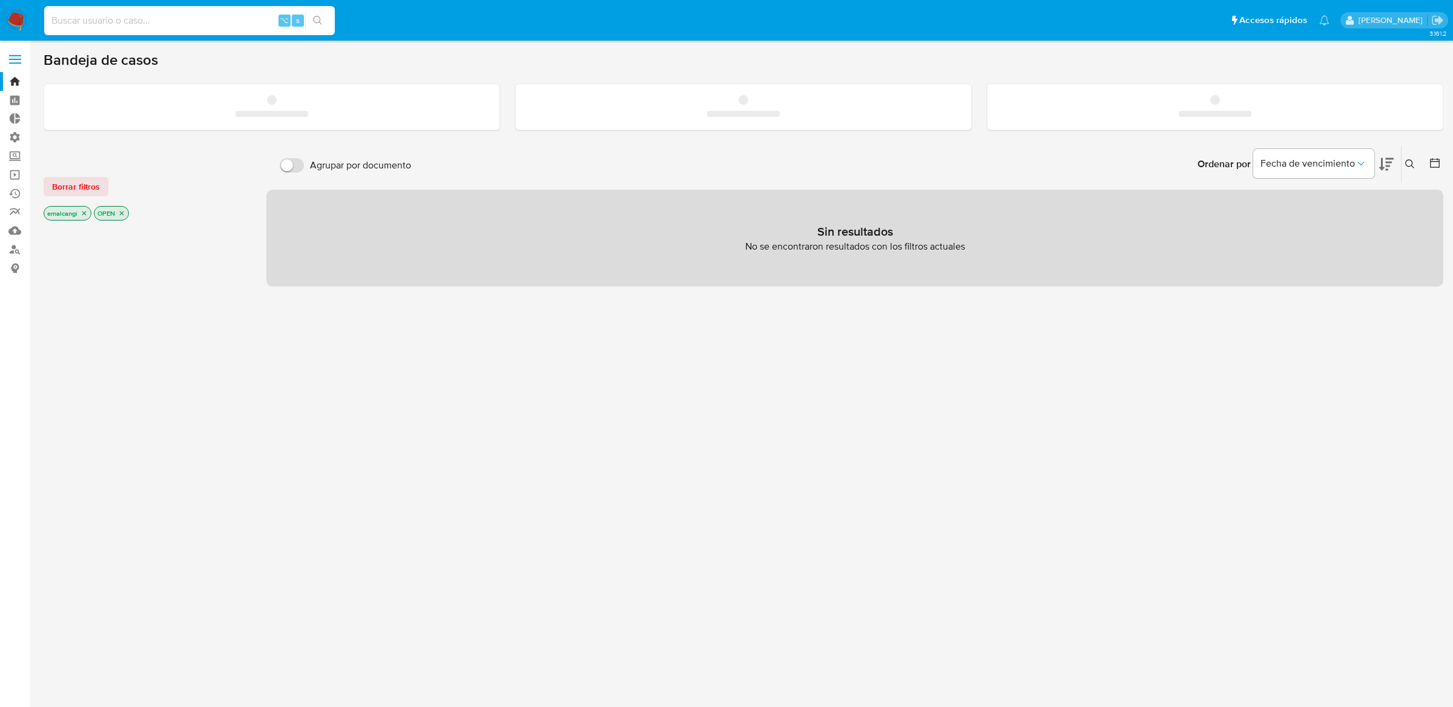
click at [179, 19] on input at bounding box center [189, 21] width 291 height 16
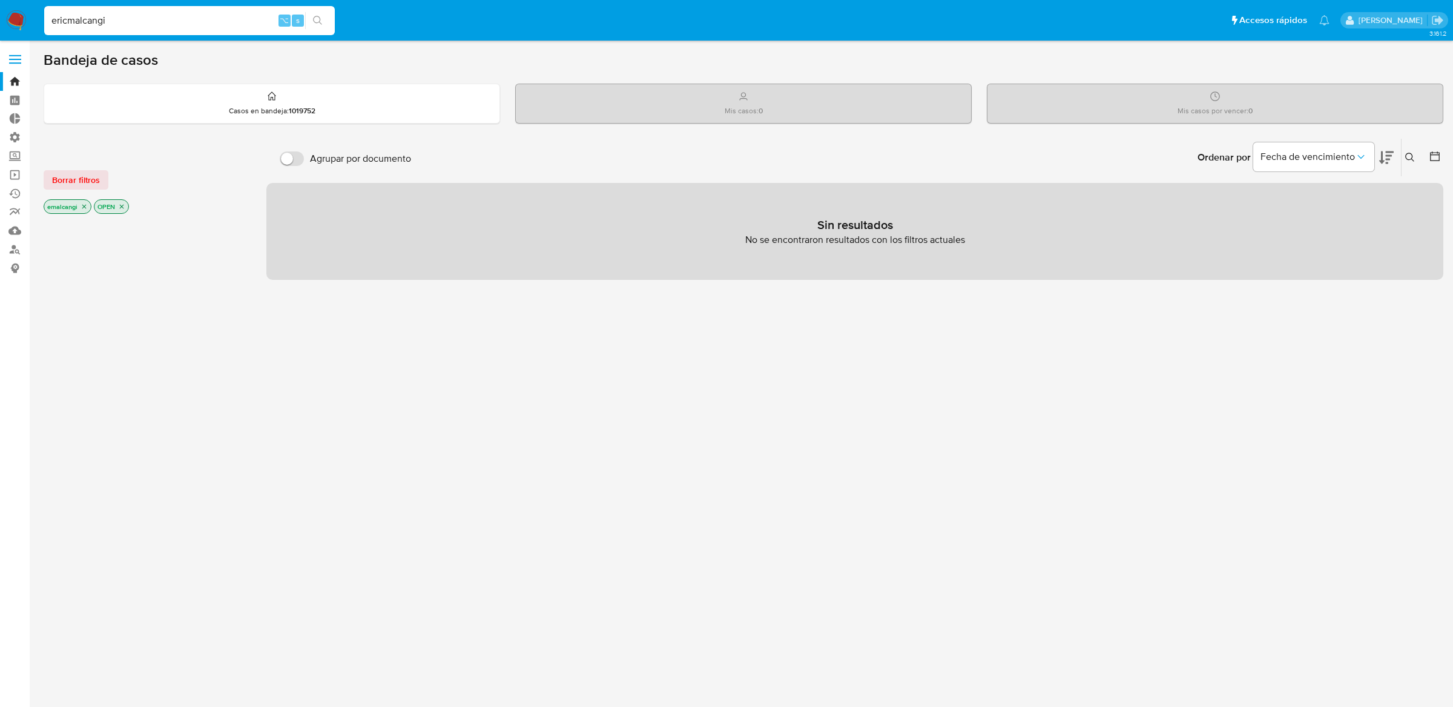
type input "ericmalcangi"
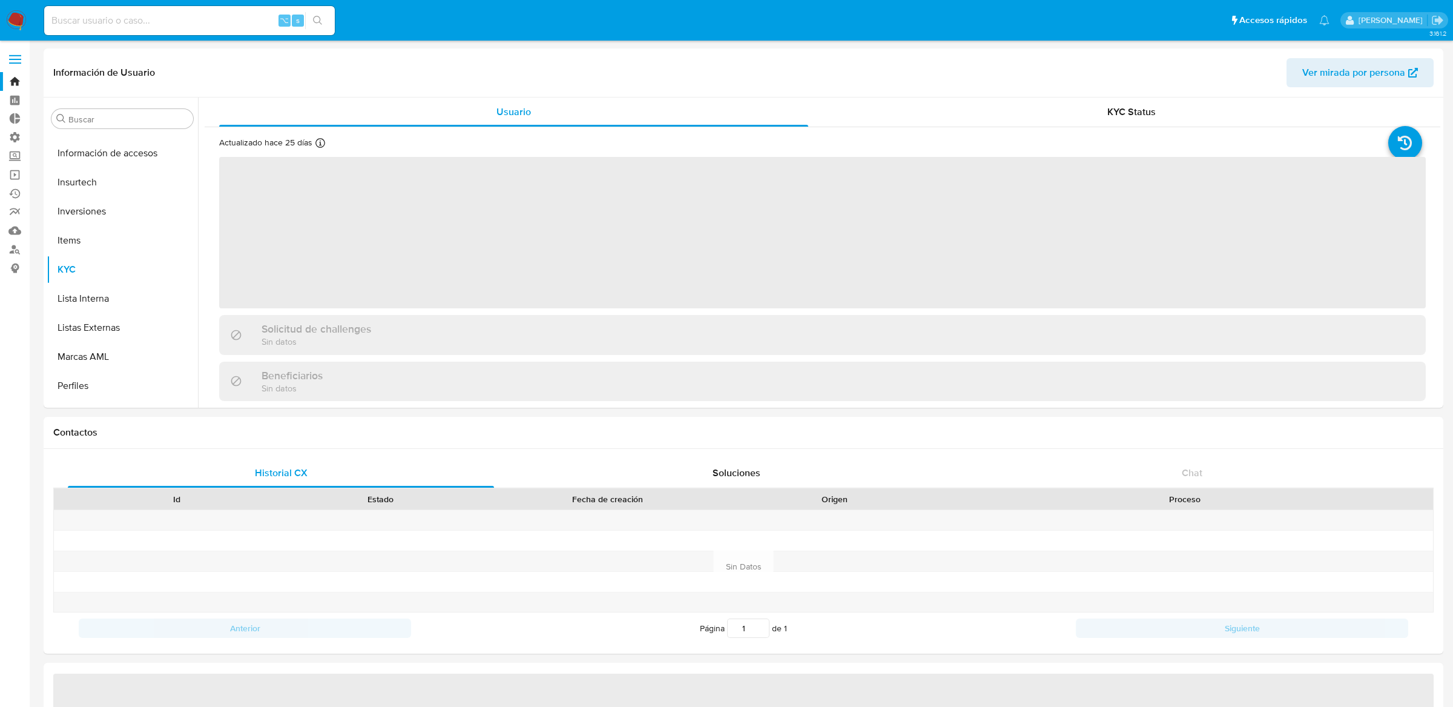
scroll to position [627, 0]
select select "10"
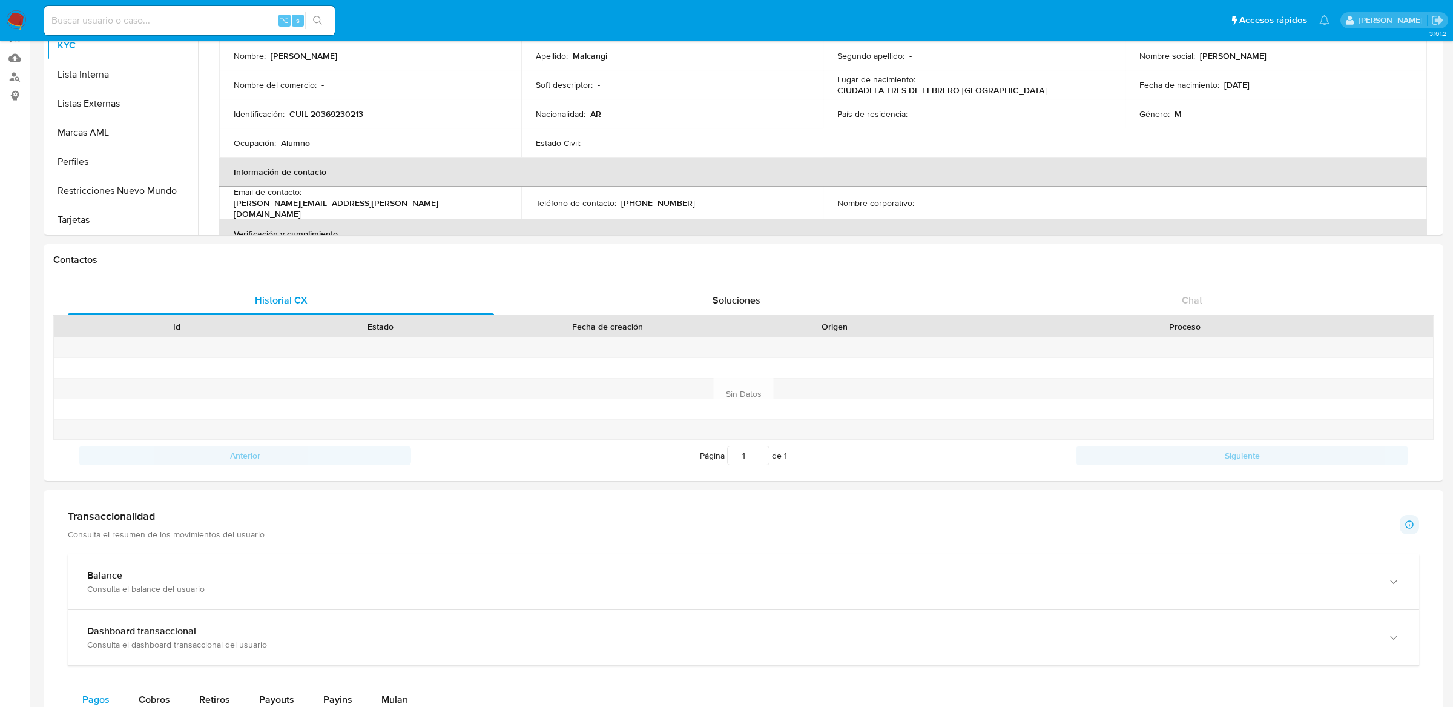
scroll to position [199, 0]
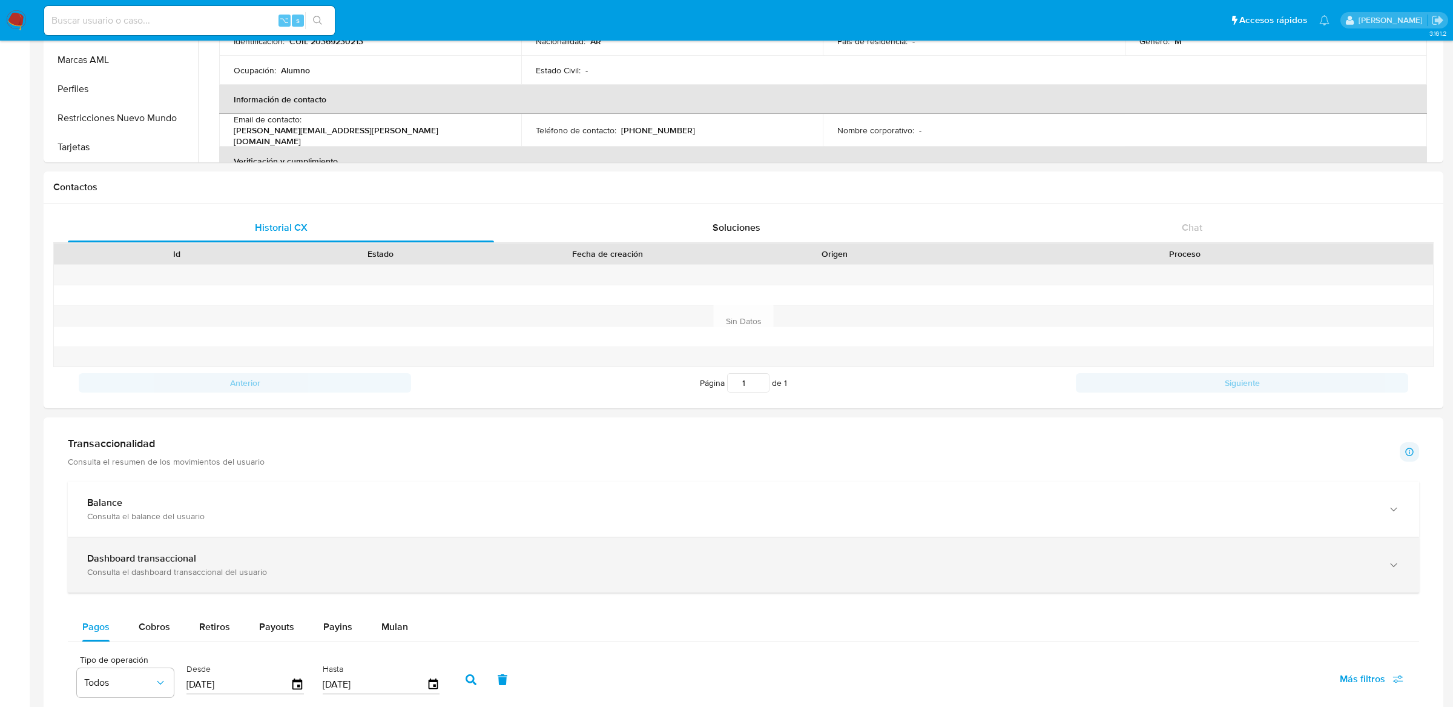
click at [310, 559] on div "Dashboard transaccional" at bounding box center [731, 558] width 1288 height 12
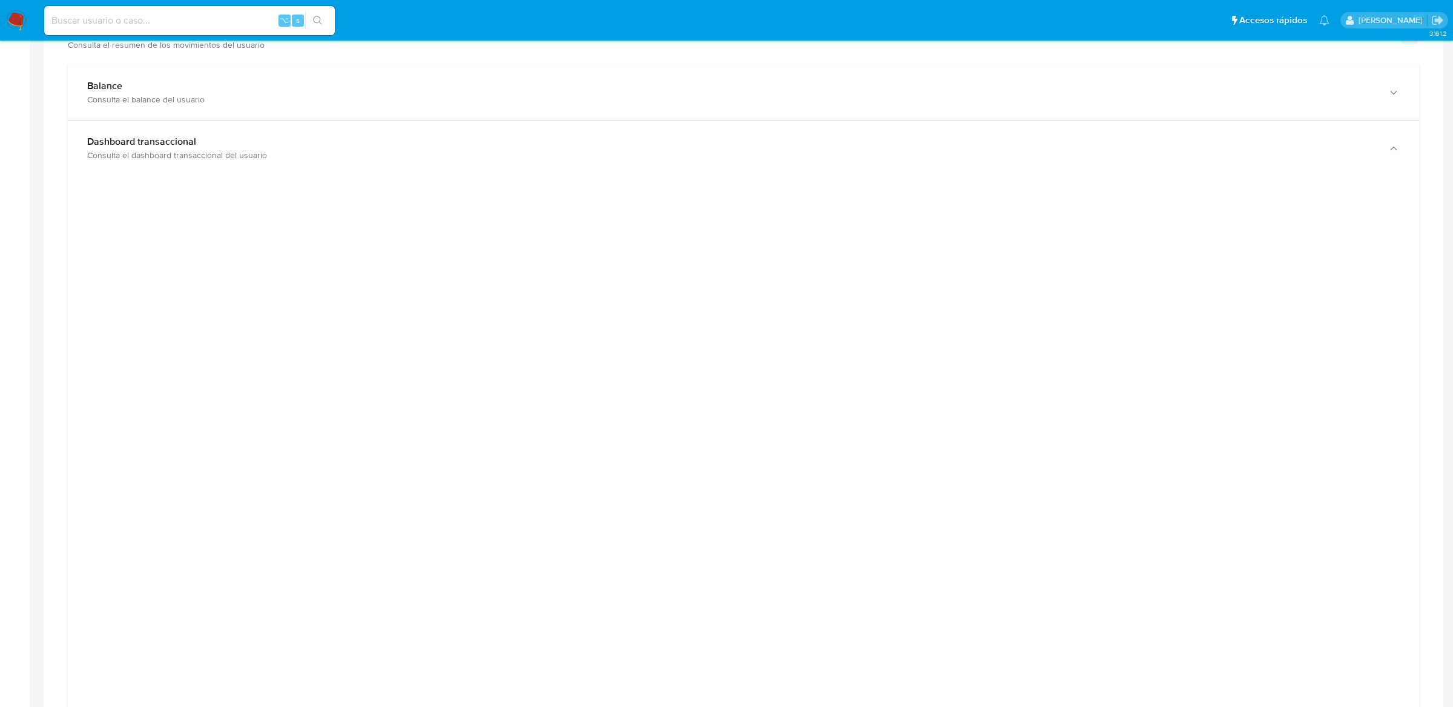
scroll to position [658, 0]
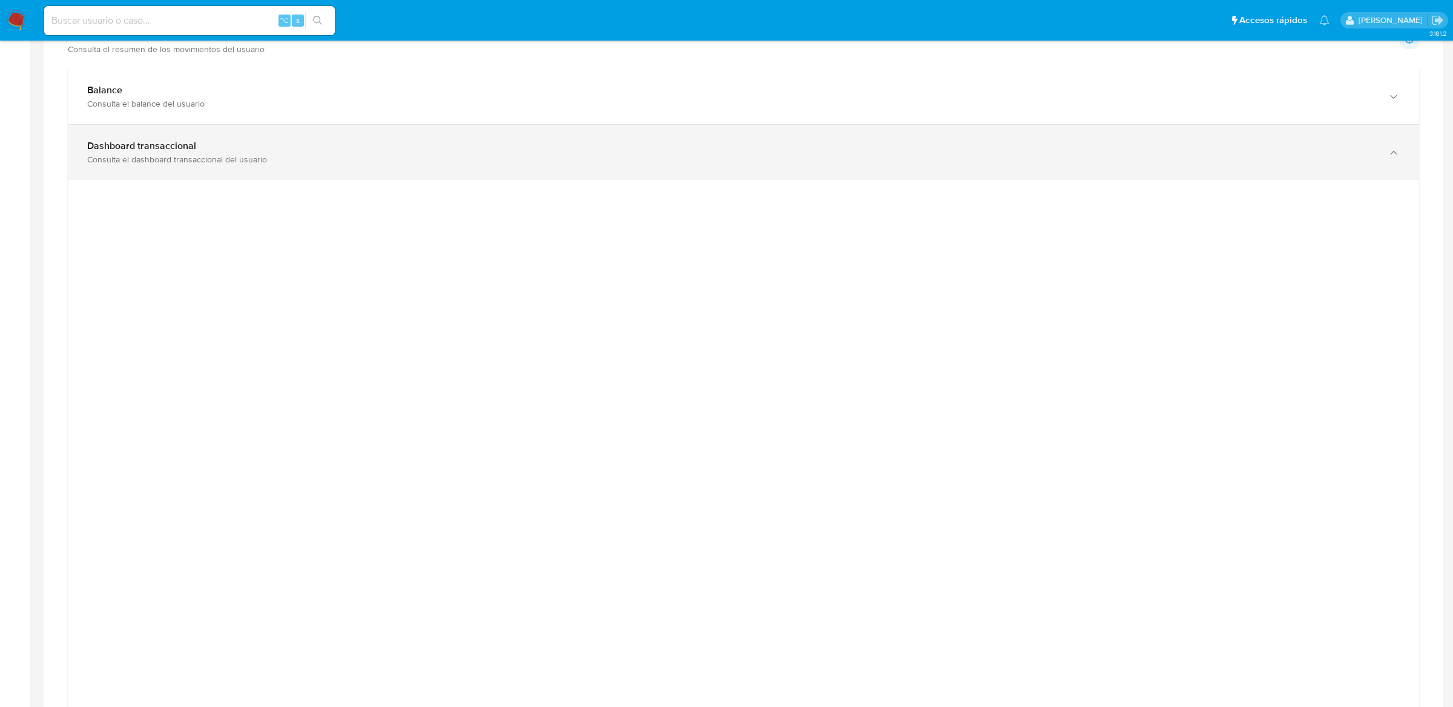
click at [743, 165] on div "Consulta el dashboard transaccional del usuario" at bounding box center [731, 159] width 1288 height 11
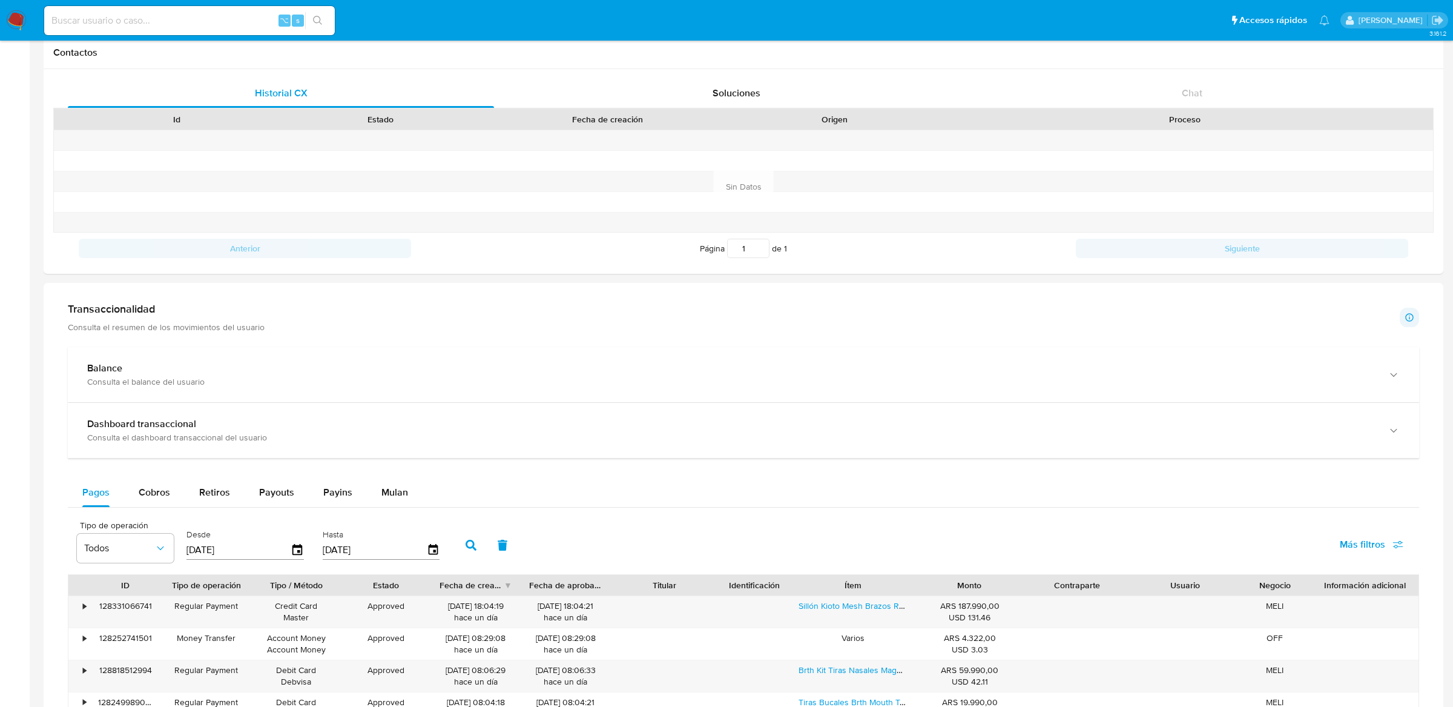
scroll to position [375, 0]
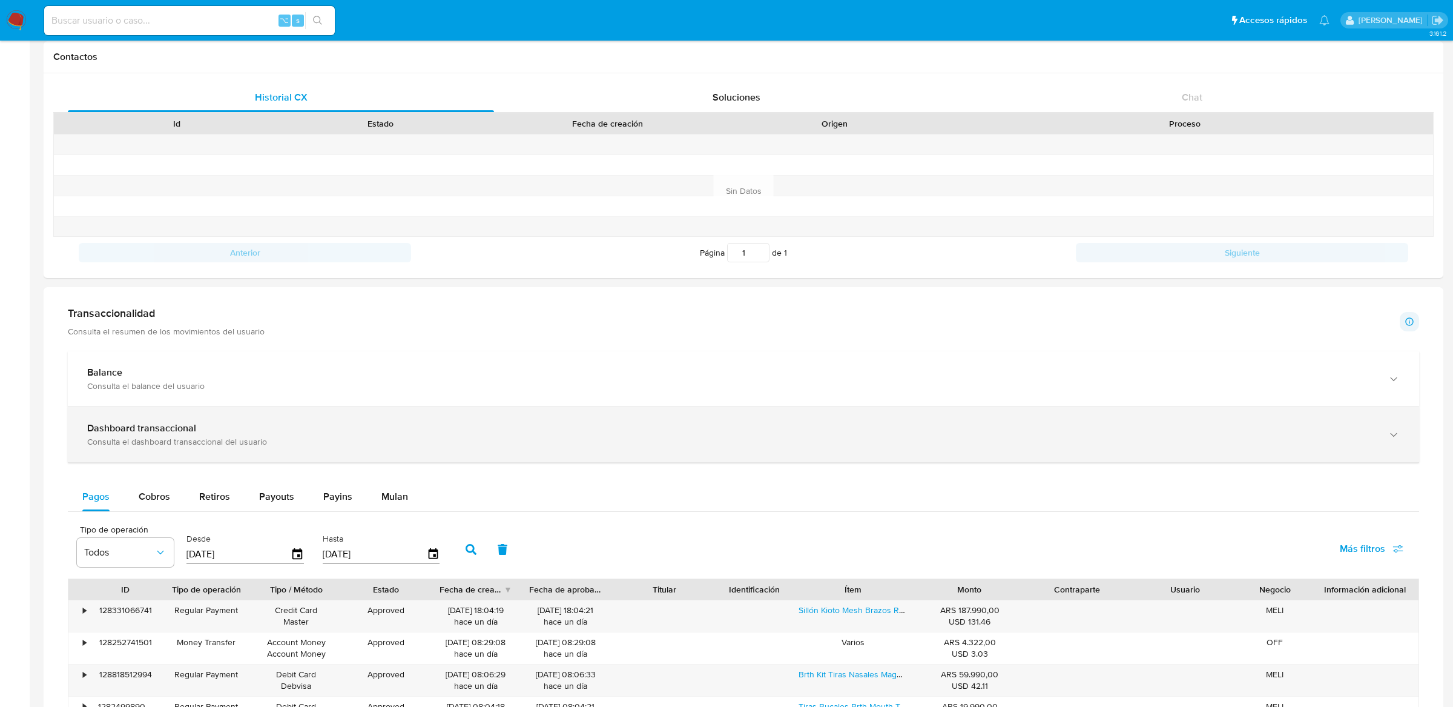
click at [456, 457] on div "Dashboard transaccional Consulta el dashboard transaccional del usuario" at bounding box center [743, 434] width 1351 height 55
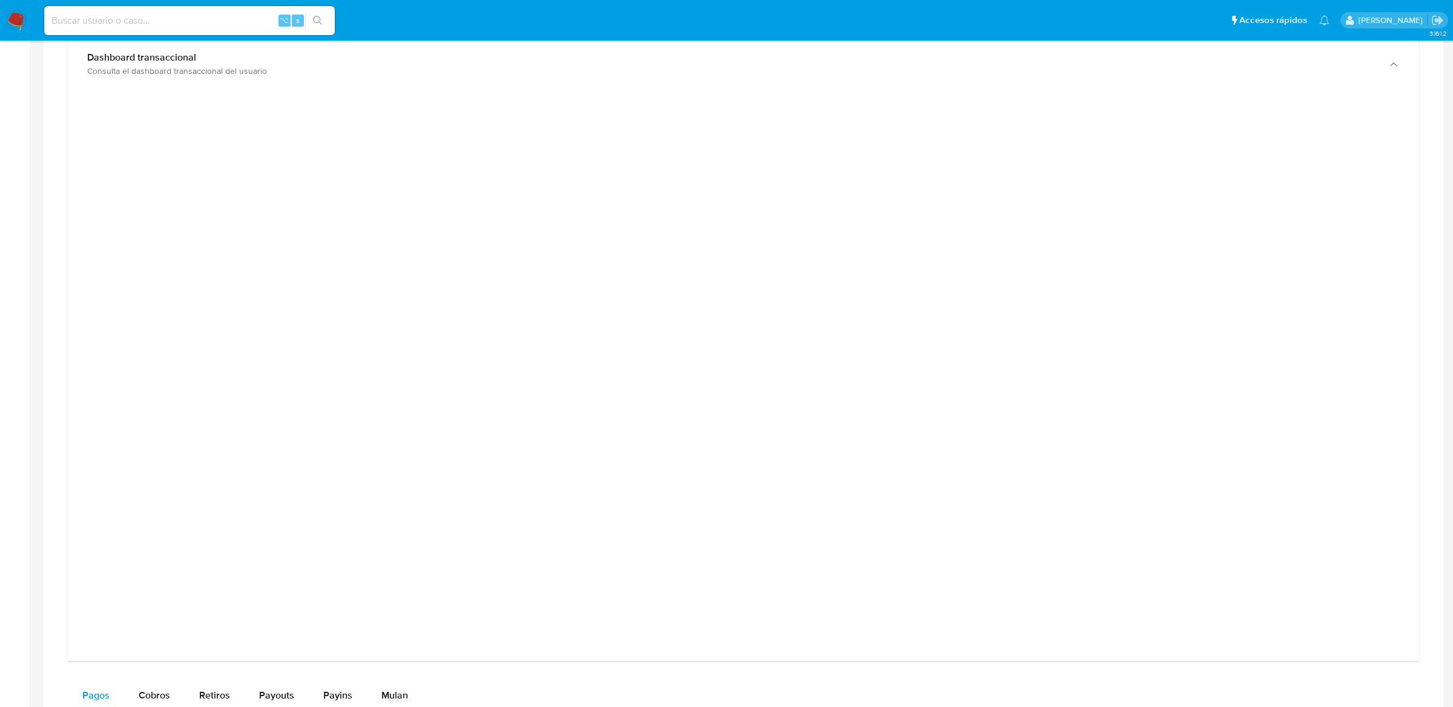
scroll to position [747, 0]
click at [1146, 237] on div at bounding box center [744, 373] width 1332 height 545
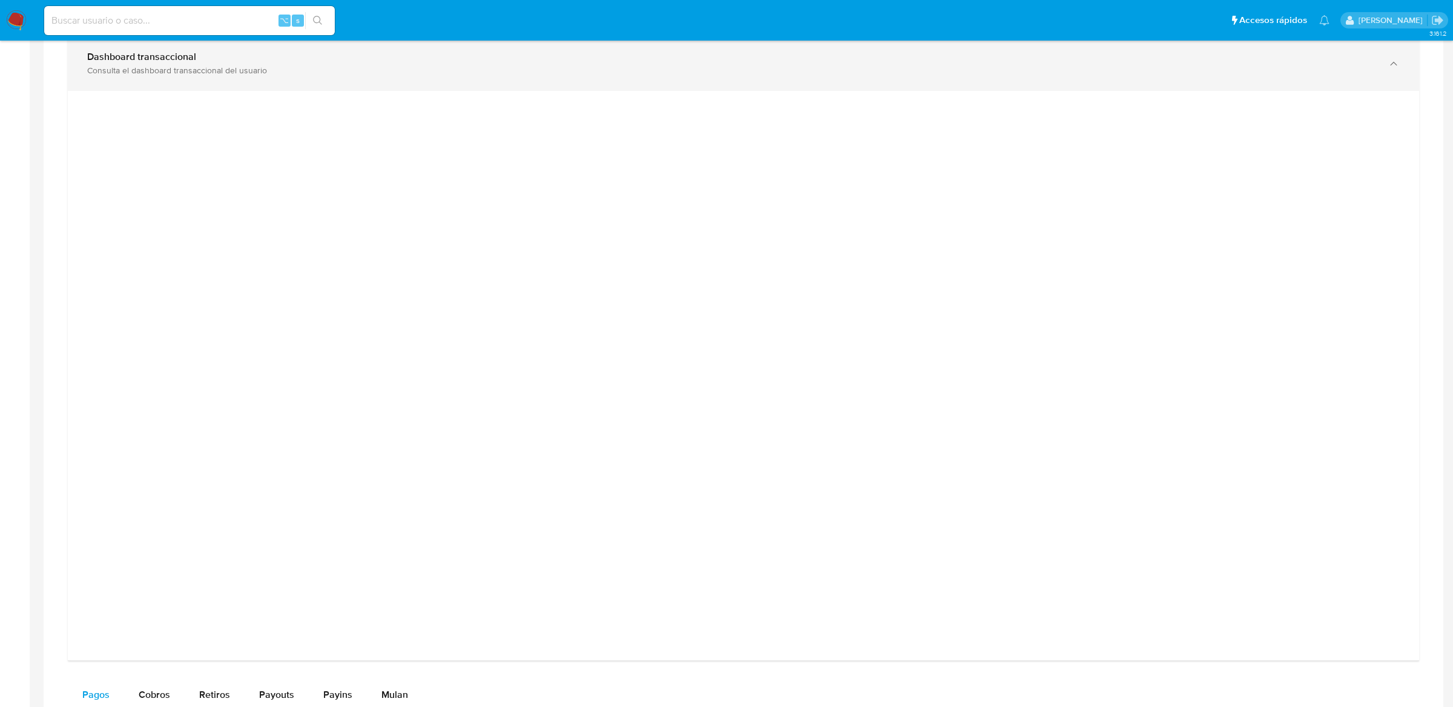
click at [780, 87] on div "Dashboard transaccional Consulta el dashboard transaccional del usuario" at bounding box center [743, 63] width 1351 height 55
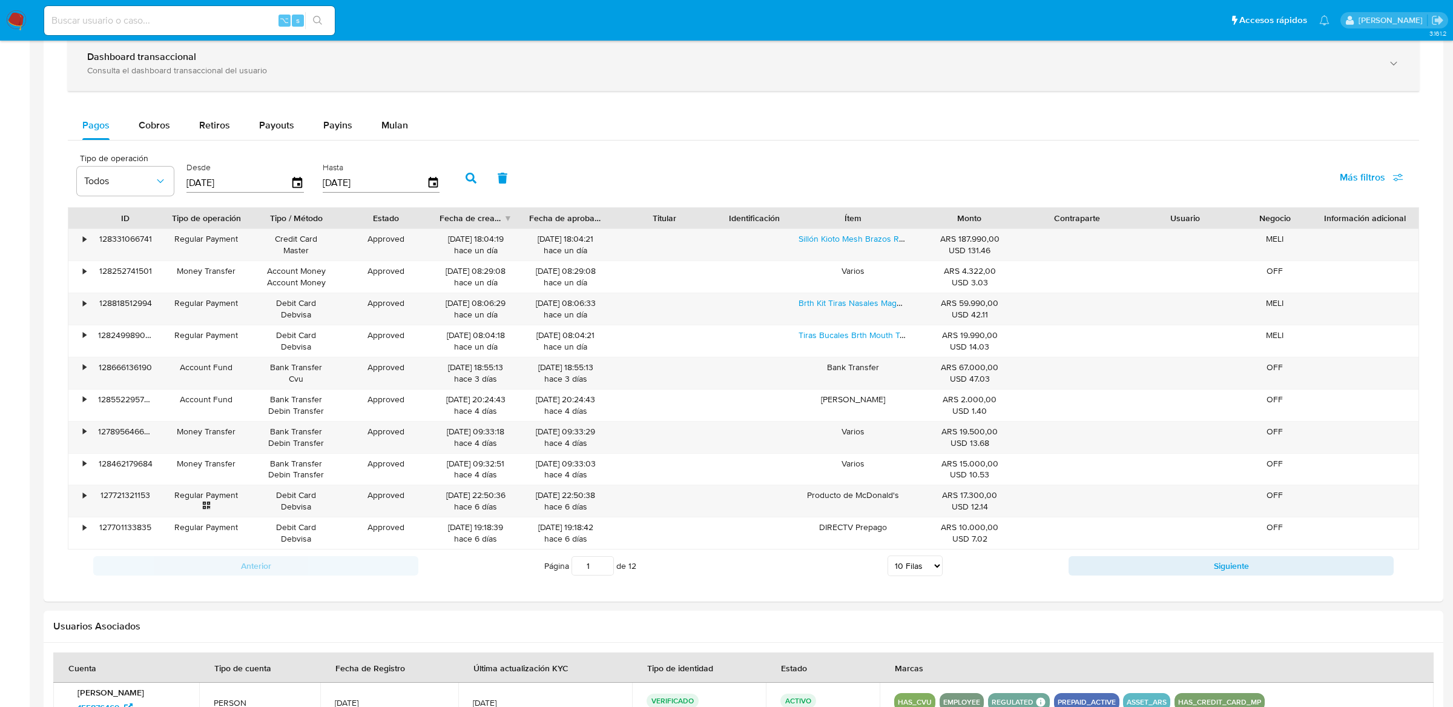
click at [780, 87] on div "Dashboard transaccional Consulta el dashboard transaccional del usuario" at bounding box center [743, 63] width 1351 height 55
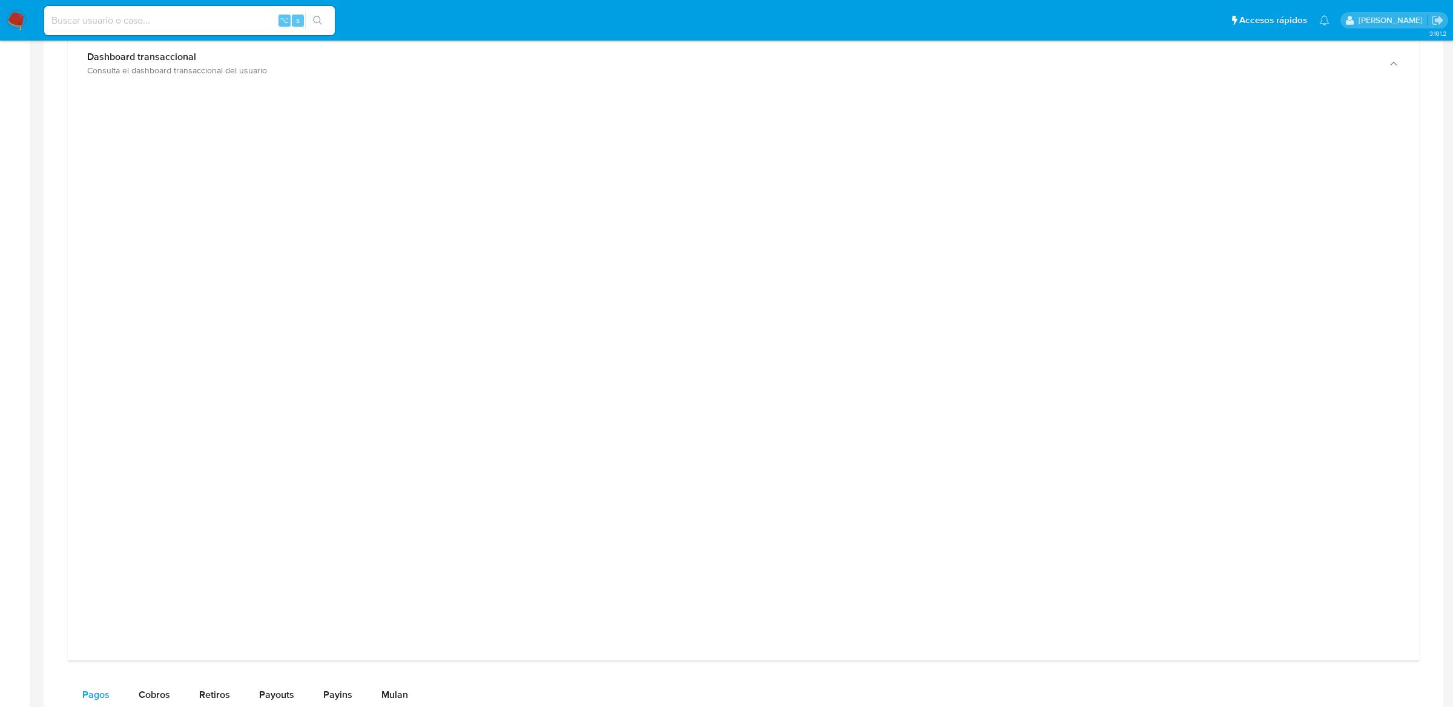
click at [194, 124] on div at bounding box center [744, 373] width 1332 height 545
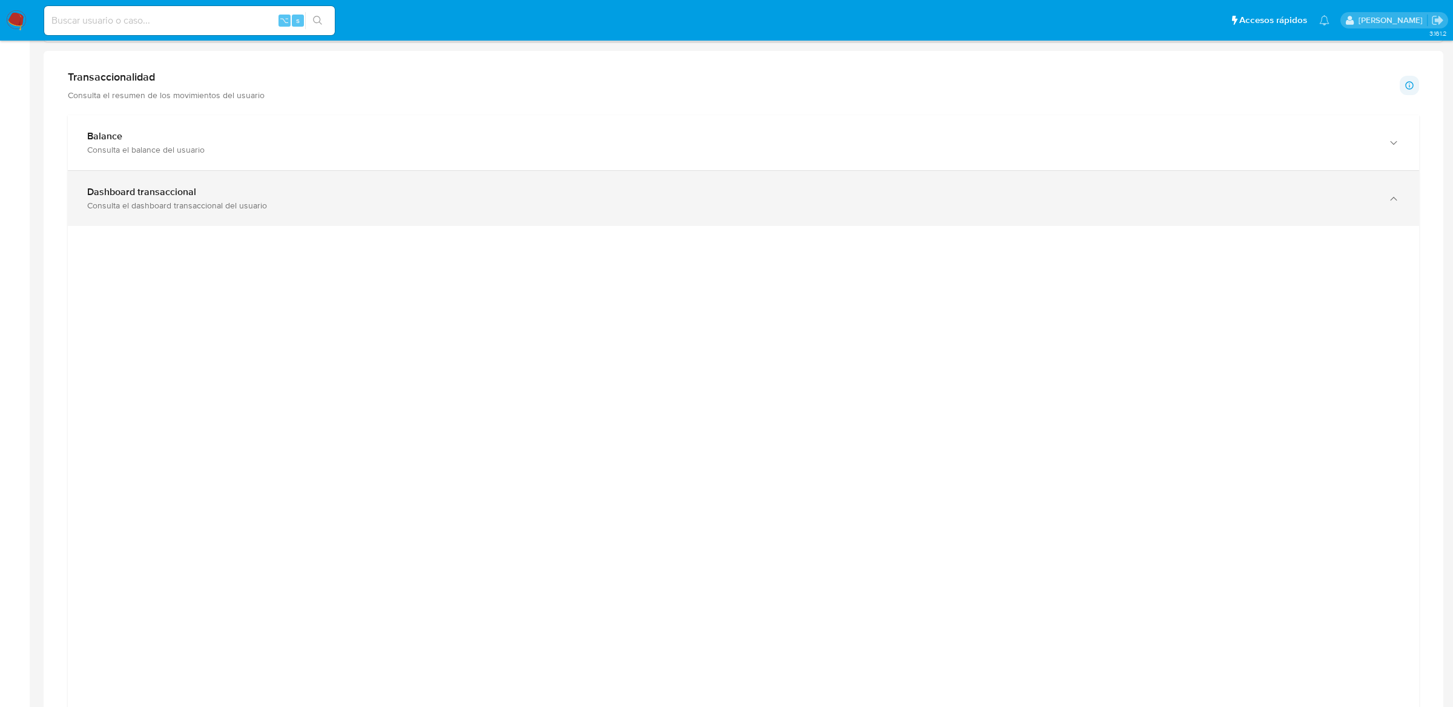
click at [466, 204] on div "Consulta el dashboard transaccional del usuario" at bounding box center [731, 205] width 1288 height 11
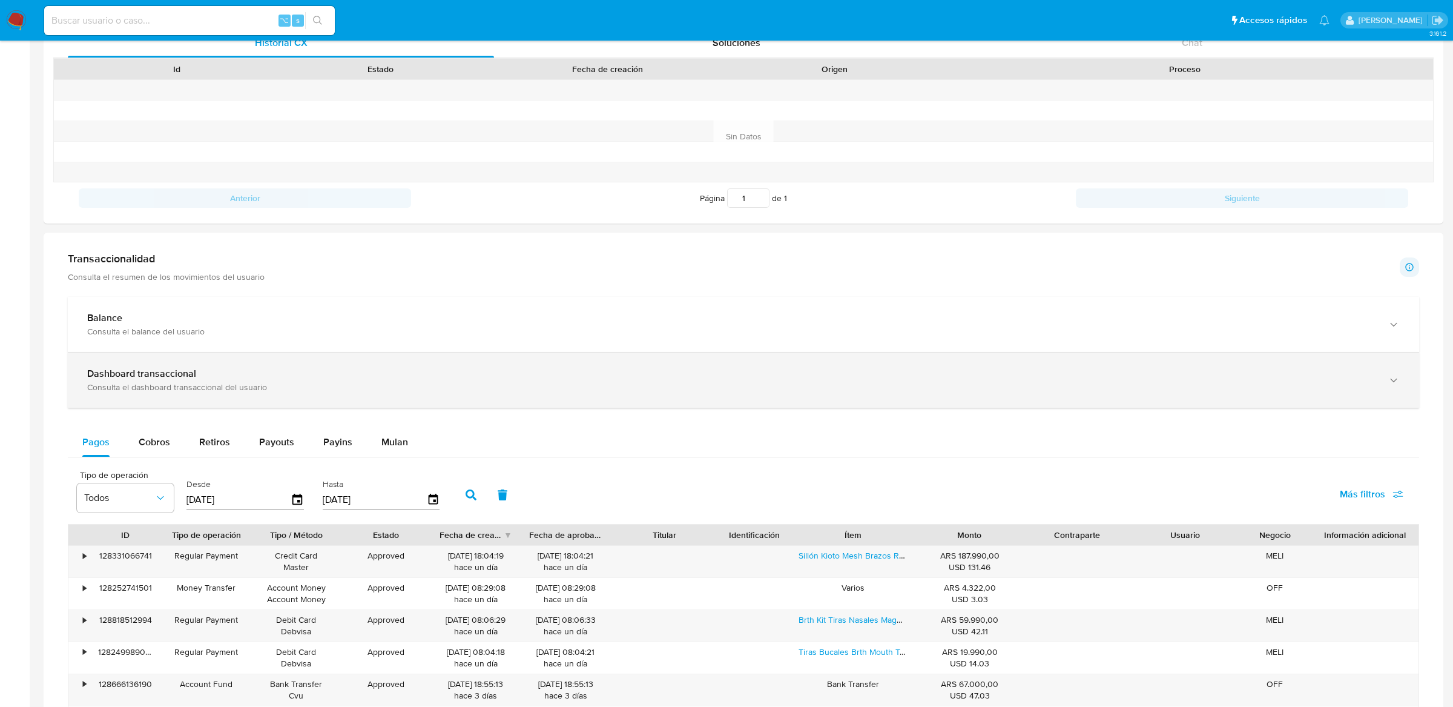
scroll to position [392, 0]
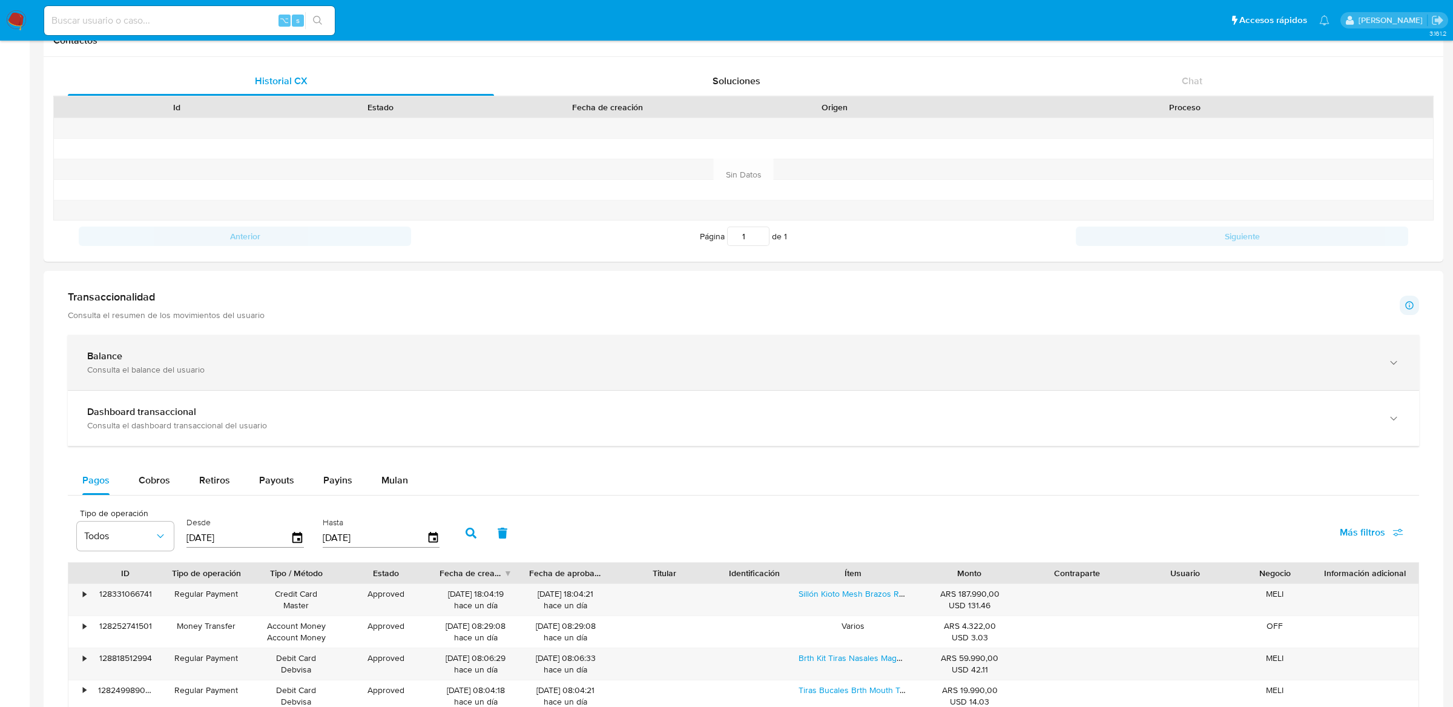
click at [204, 379] on div "Balance Consulta el balance del usuario" at bounding box center [743, 362] width 1351 height 55
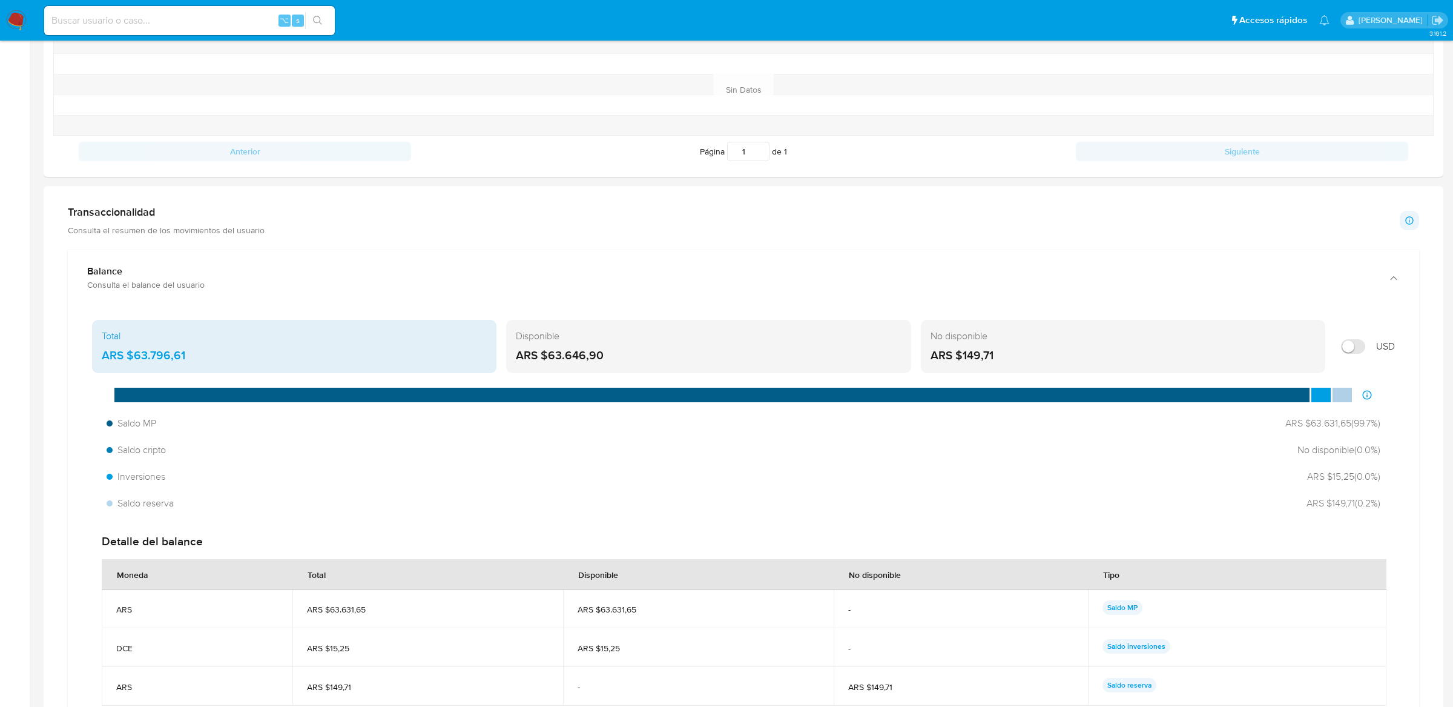
scroll to position [488, 0]
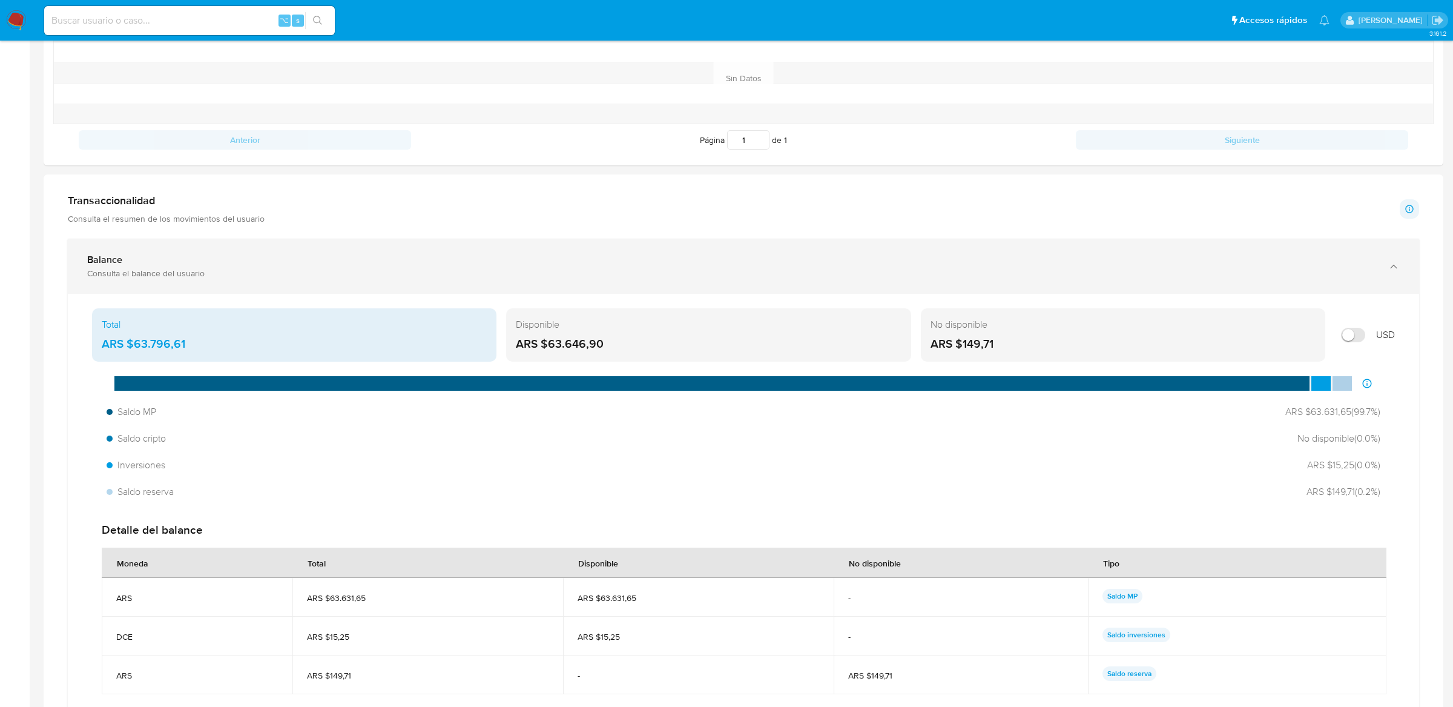
click at [312, 268] on div "Balance Consulta el balance del usuario" at bounding box center [731, 266] width 1288 height 25
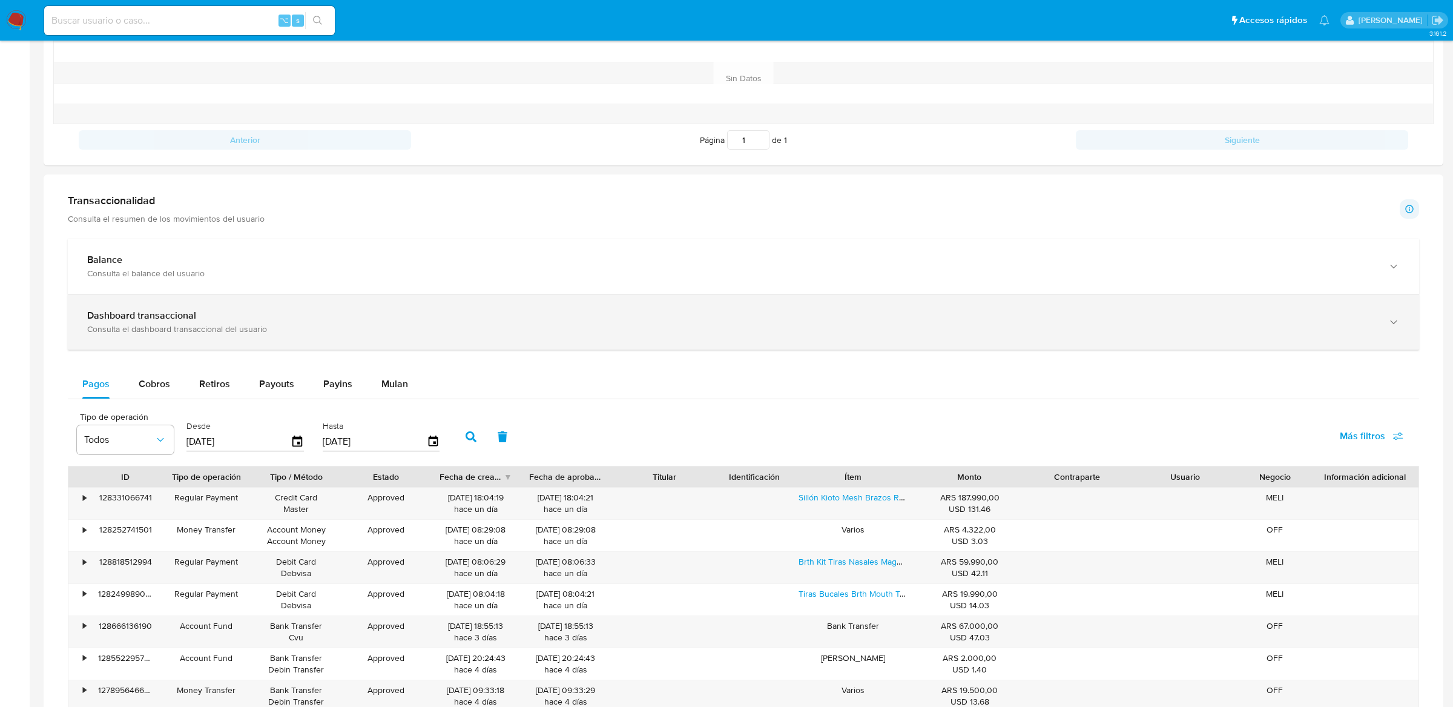
click at [295, 327] on div "Consulta el dashboard transaccional del usuario" at bounding box center [731, 328] width 1288 height 11
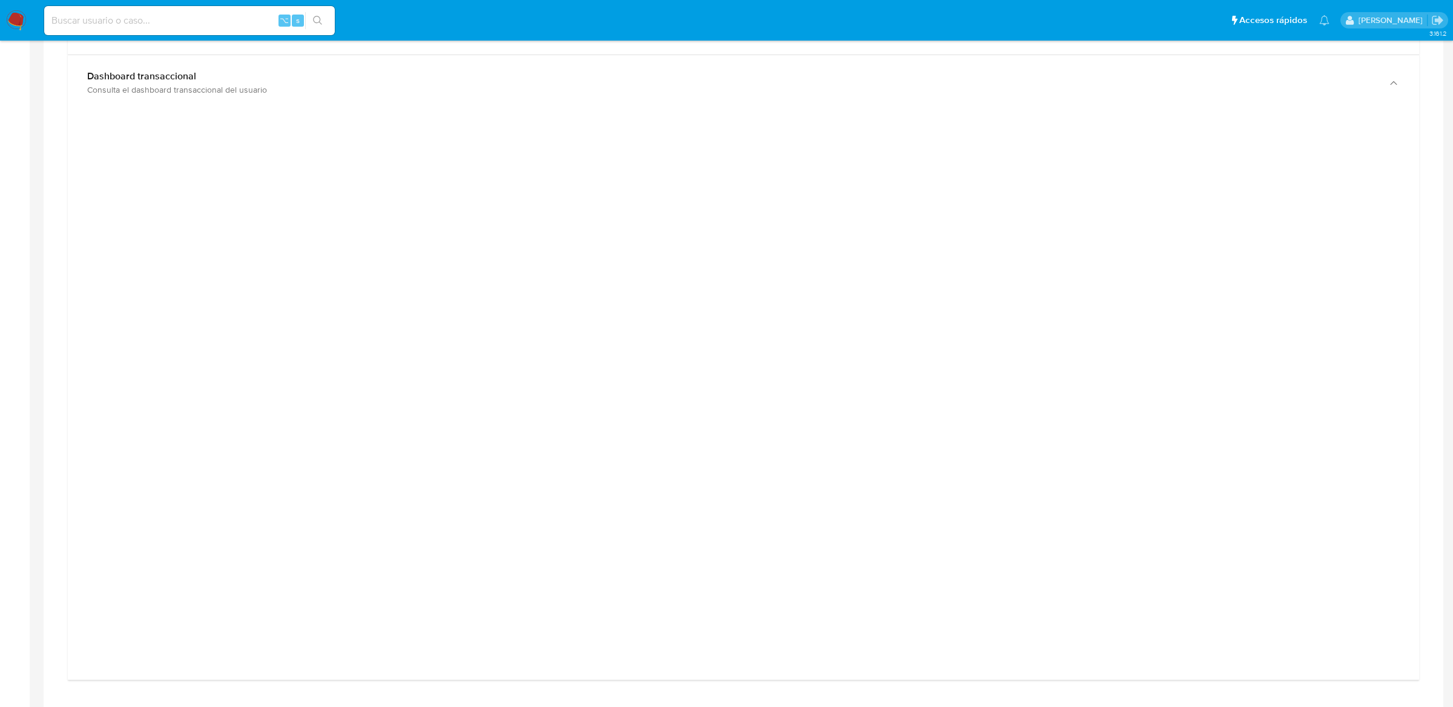
scroll to position [730, 0]
